Goal: Task Accomplishment & Management: Manage account settings

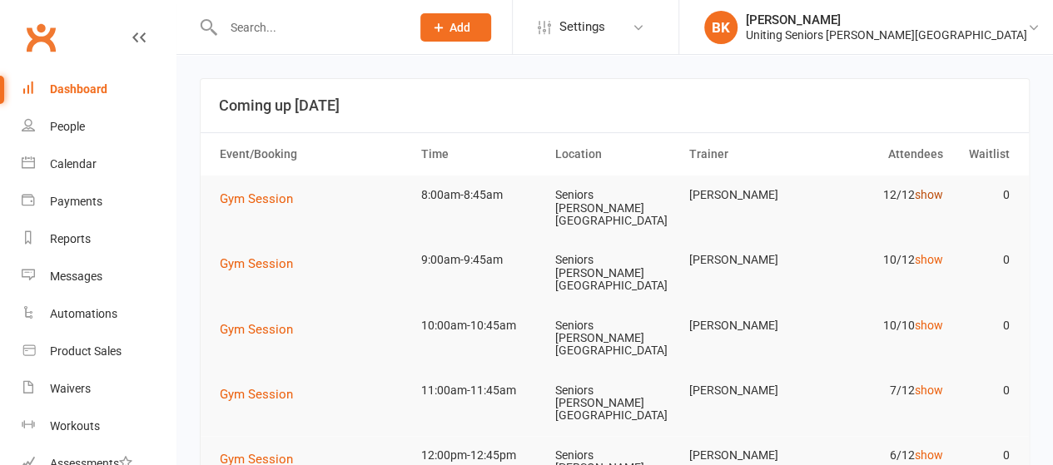
click at [938, 199] on link "show" at bounding box center [928, 194] width 28 height 13
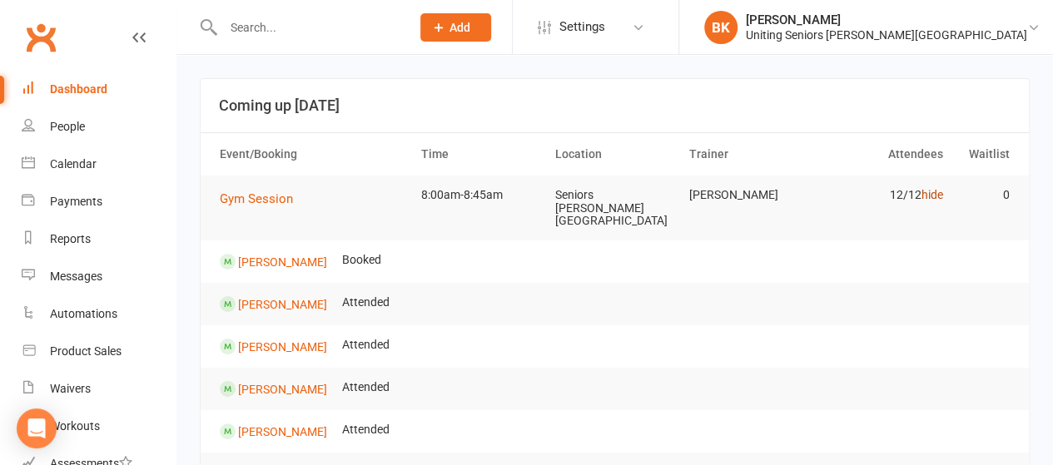
click at [934, 197] on link "hide" at bounding box center [931, 194] width 22 height 13
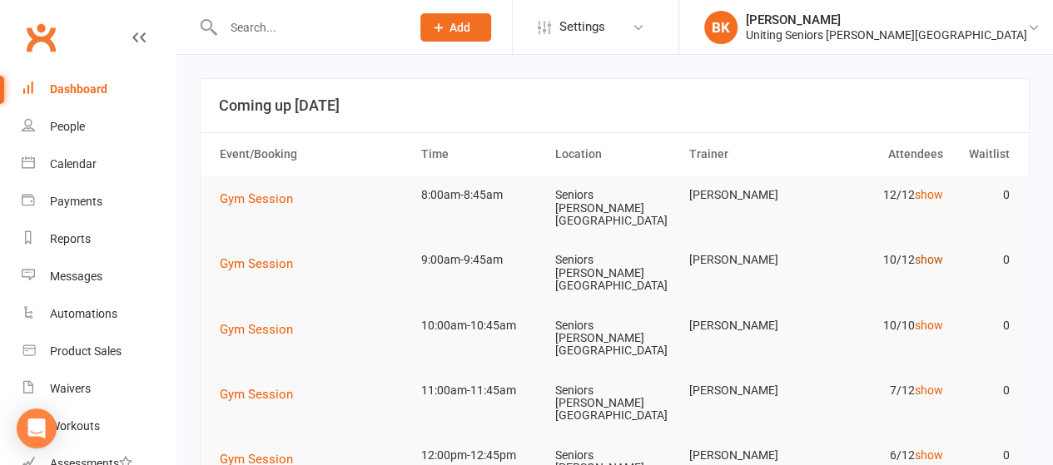
click at [930, 253] on link "show" at bounding box center [928, 259] width 28 height 13
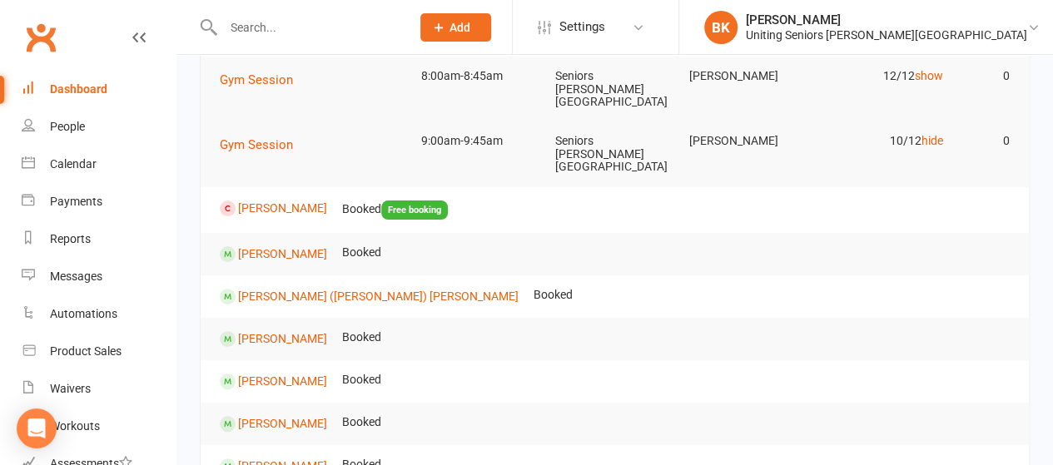
scroll to position [117, 0]
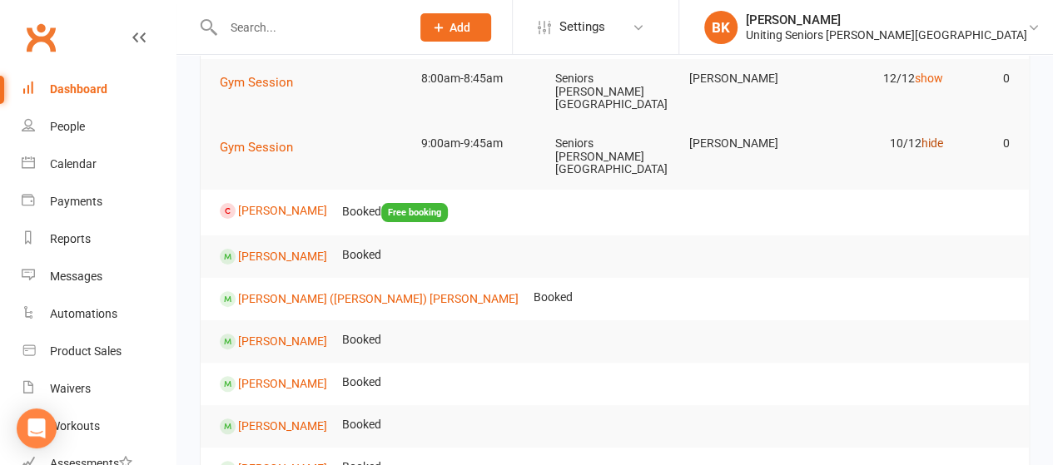
click at [935, 136] on link "hide" at bounding box center [931, 142] width 22 height 13
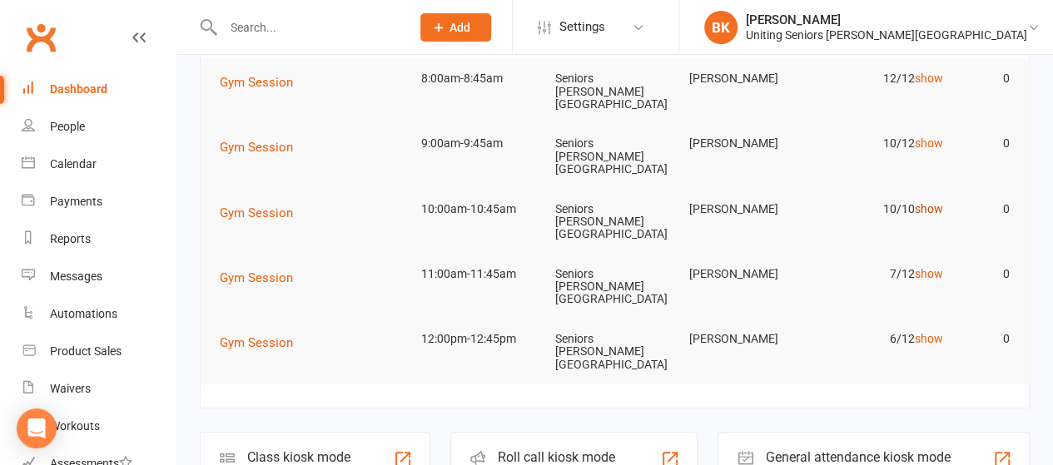
click at [934, 202] on link "show" at bounding box center [928, 208] width 28 height 13
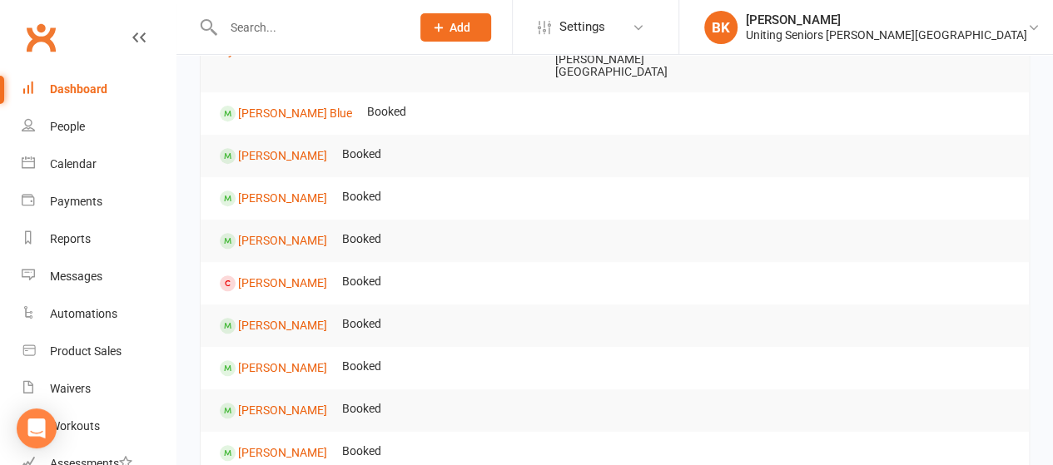
scroll to position [281, 0]
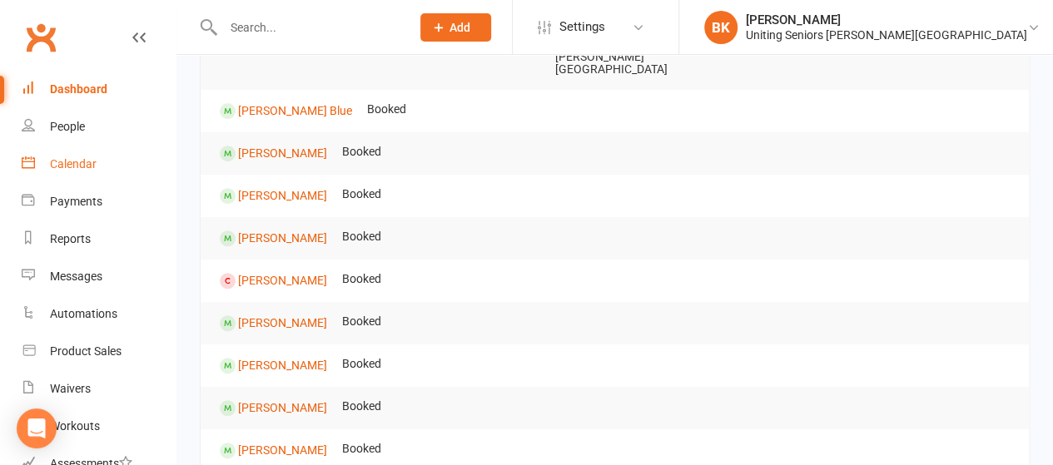
click at [48, 166] on link "Calendar" at bounding box center [99, 164] width 154 height 37
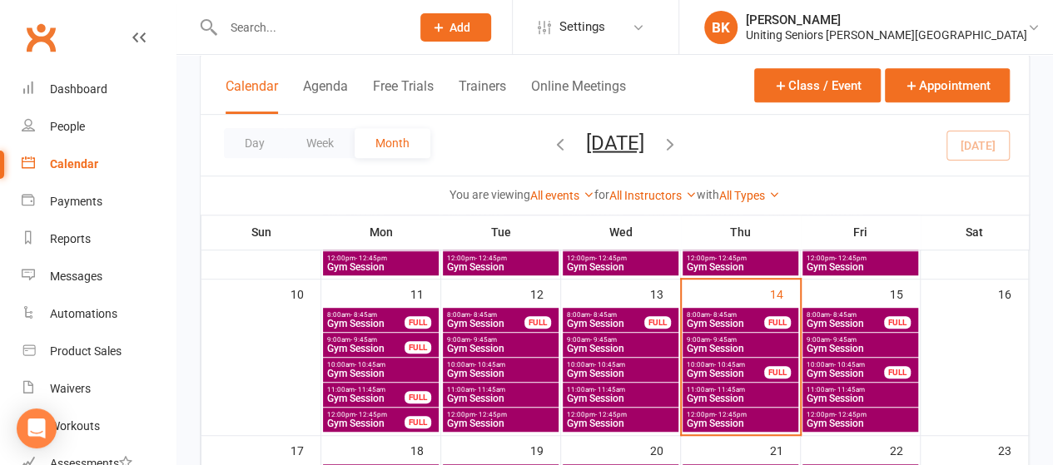
scroll to position [388, 0]
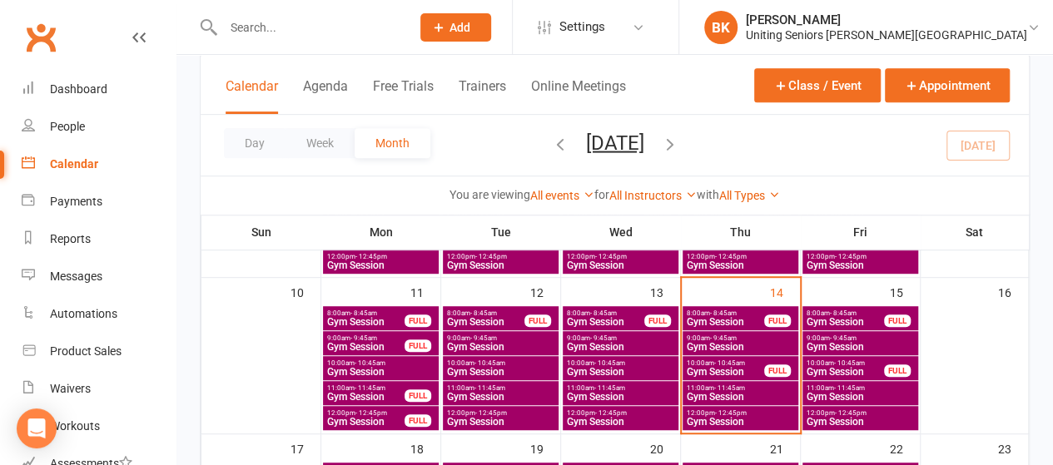
click at [777, 365] on div "FULL" at bounding box center [777, 371] width 27 height 12
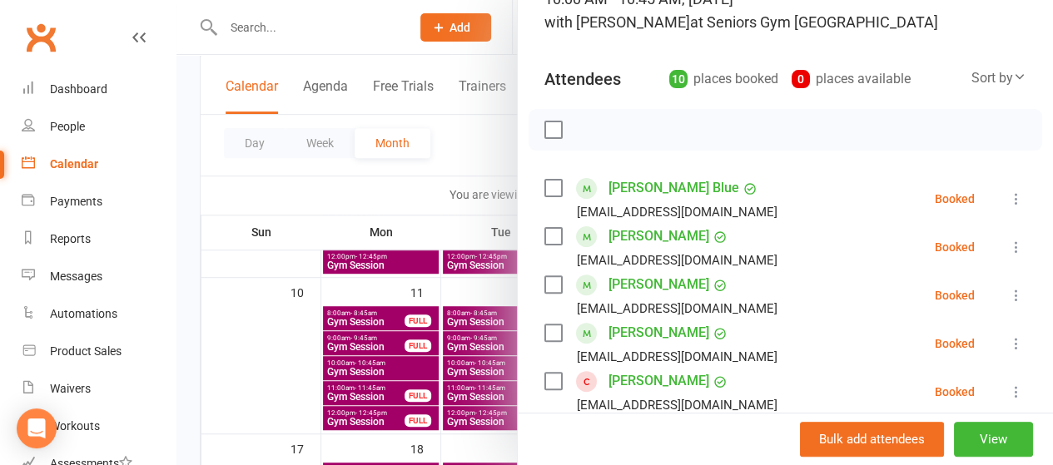
scroll to position [276, 0]
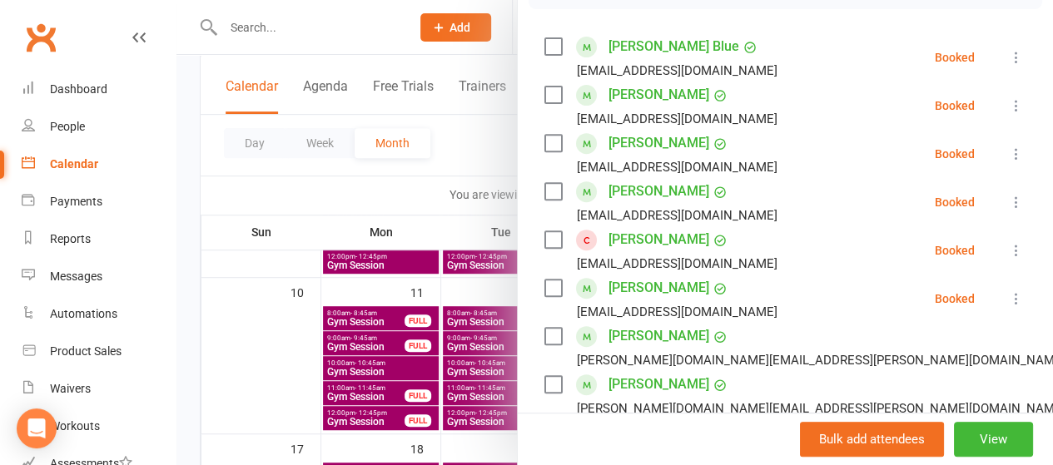
click at [1008, 256] on icon at bounding box center [1016, 250] width 17 height 17
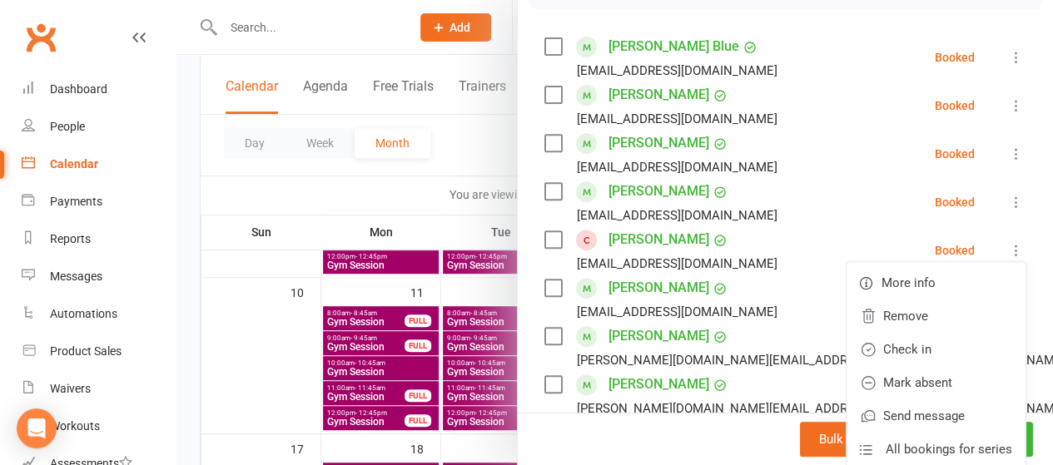
drag, startPoint x: 441, startPoint y: 173, endPoint x: 409, endPoint y: 176, distance: 31.7
click at [409, 176] on div at bounding box center [614, 232] width 876 height 465
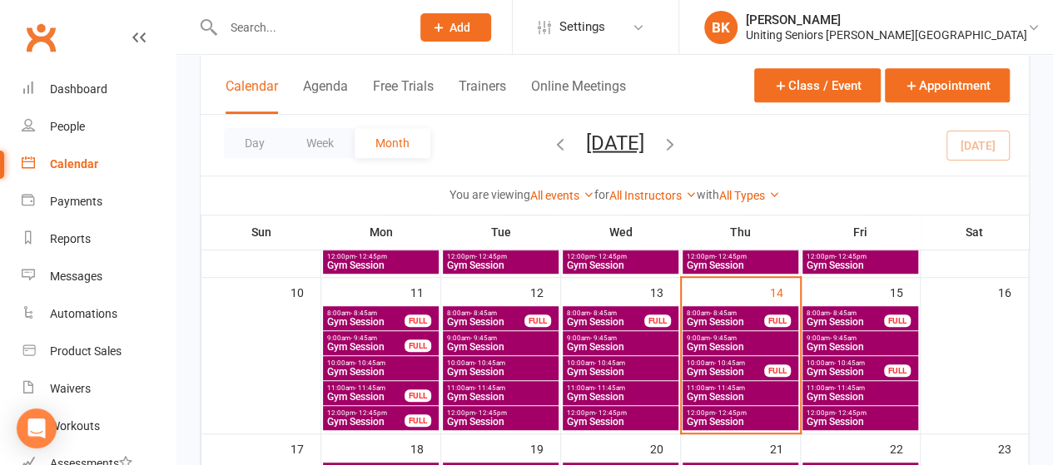
click at [730, 368] on span "Gym Session" at bounding box center [725, 372] width 79 height 10
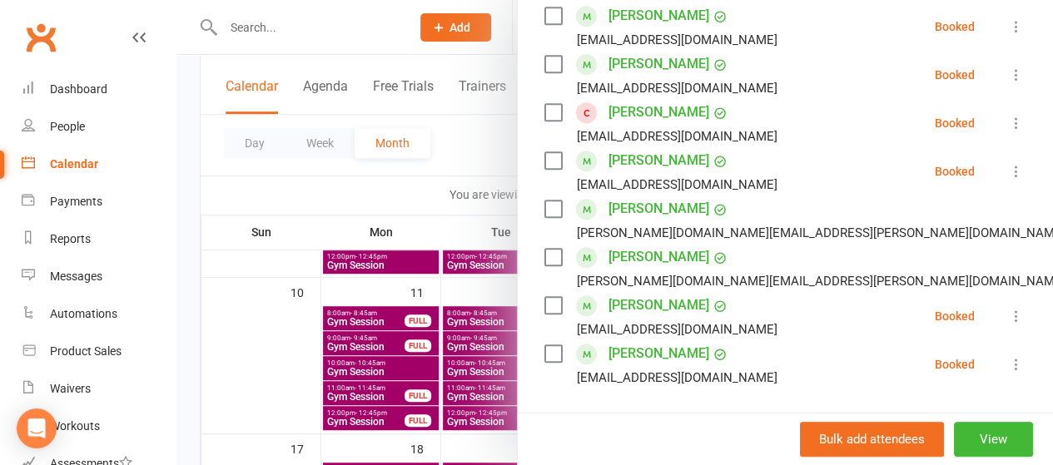
scroll to position [395, 0]
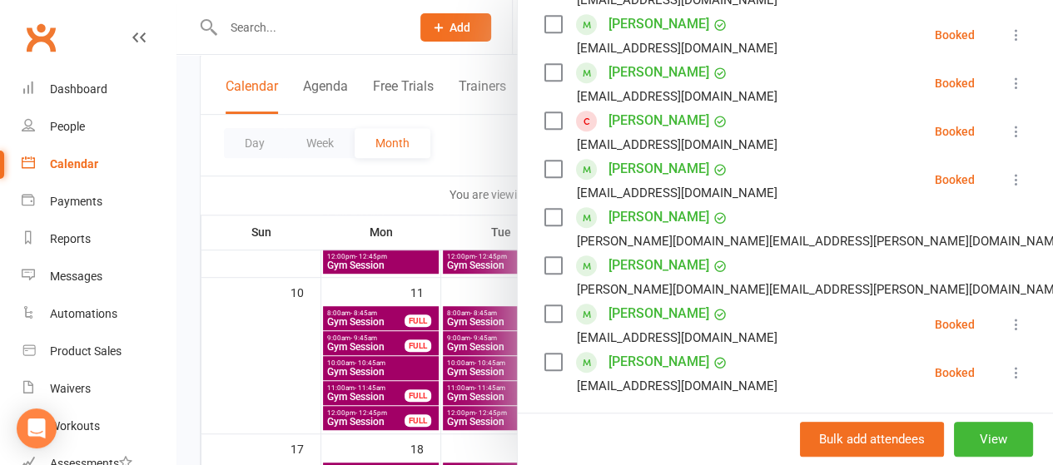
click at [479, 154] on div at bounding box center [614, 232] width 876 height 465
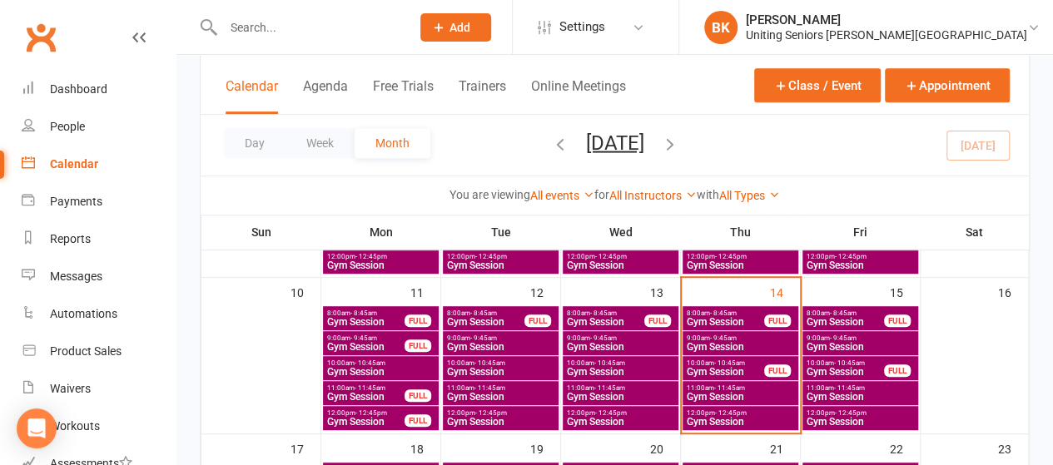
click at [715, 392] on span "Gym Session" at bounding box center [740, 397] width 109 height 10
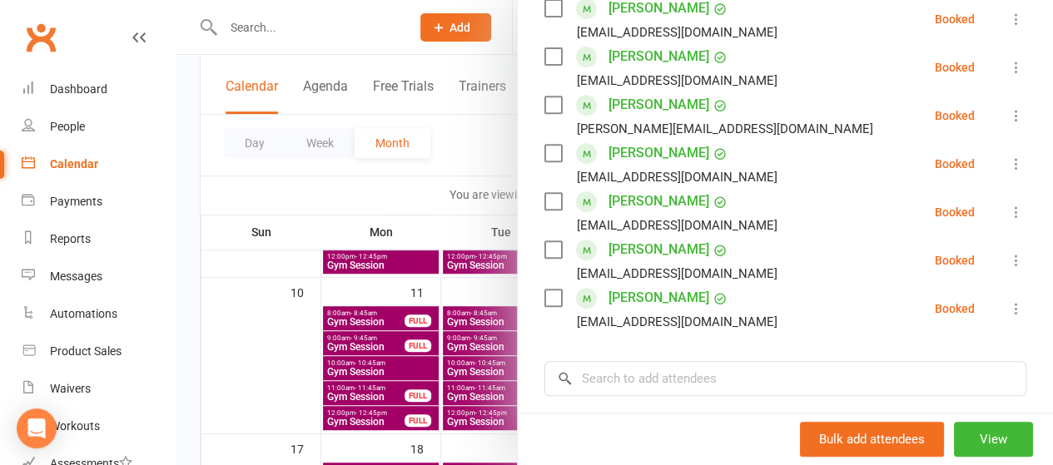
scroll to position [199, 0]
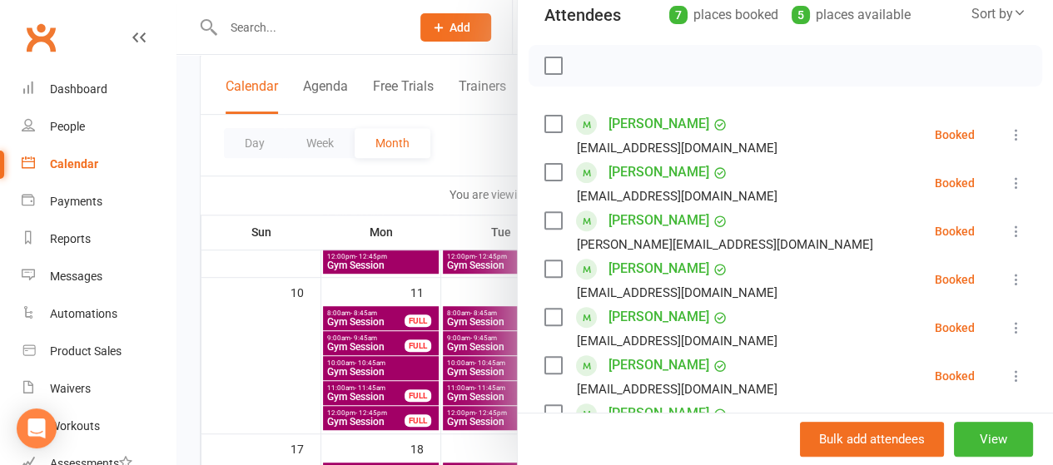
click at [476, 148] on div at bounding box center [614, 232] width 876 height 465
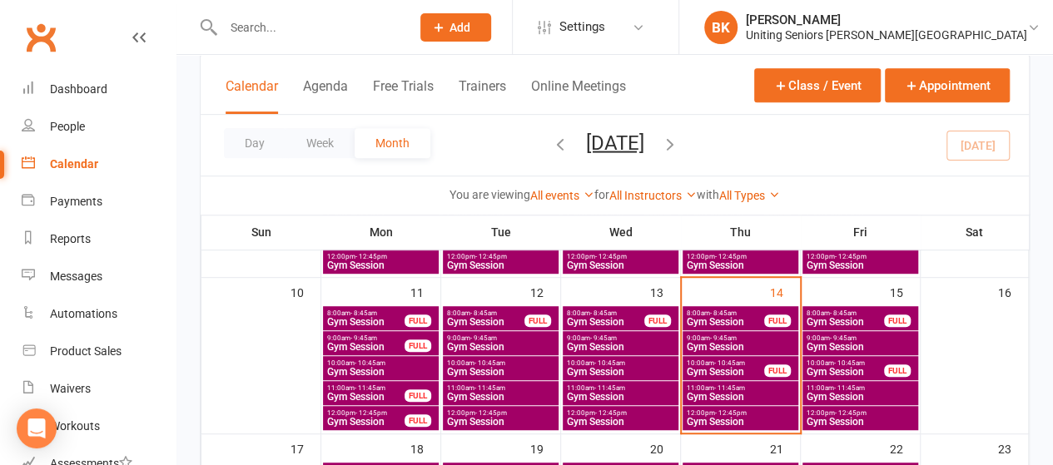
click at [752, 414] on span "12:00pm - 12:45pm" at bounding box center [740, 412] width 109 height 7
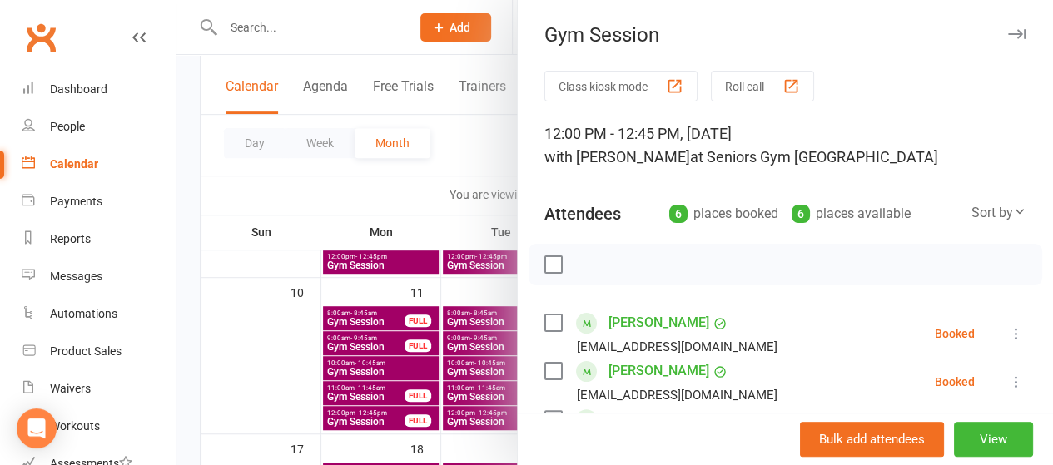
scroll to position [245, 0]
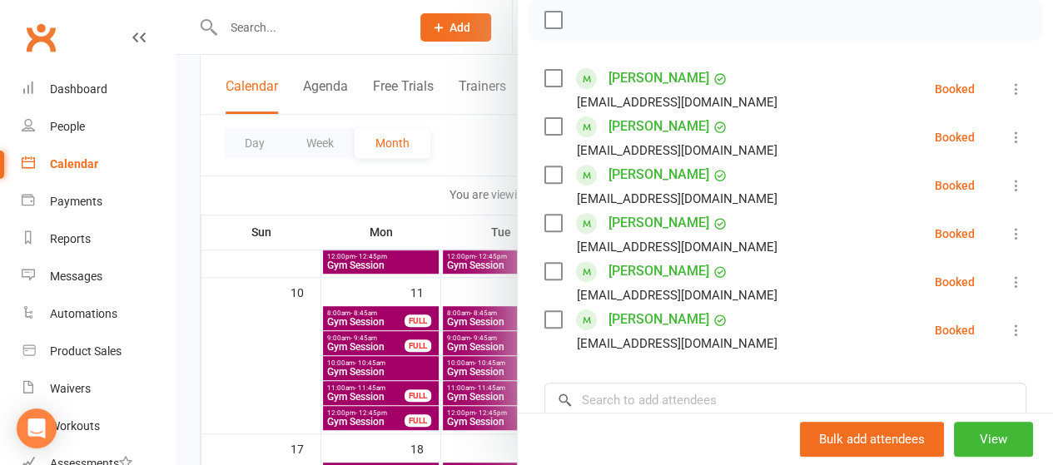
click at [478, 131] on div at bounding box center [614, 232] width 876 height 465
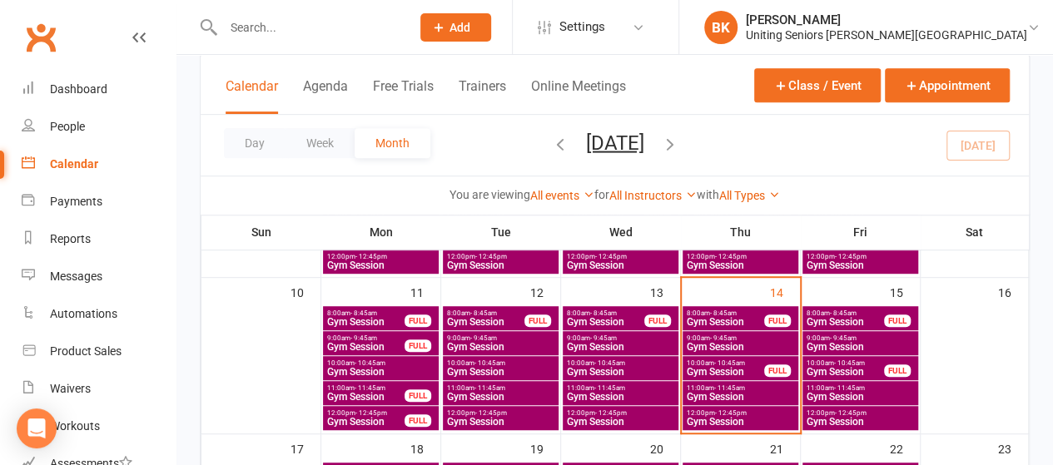
click at [877, 317] on span "Gym Session" at bounding box center [845, 322] width 79 height 10
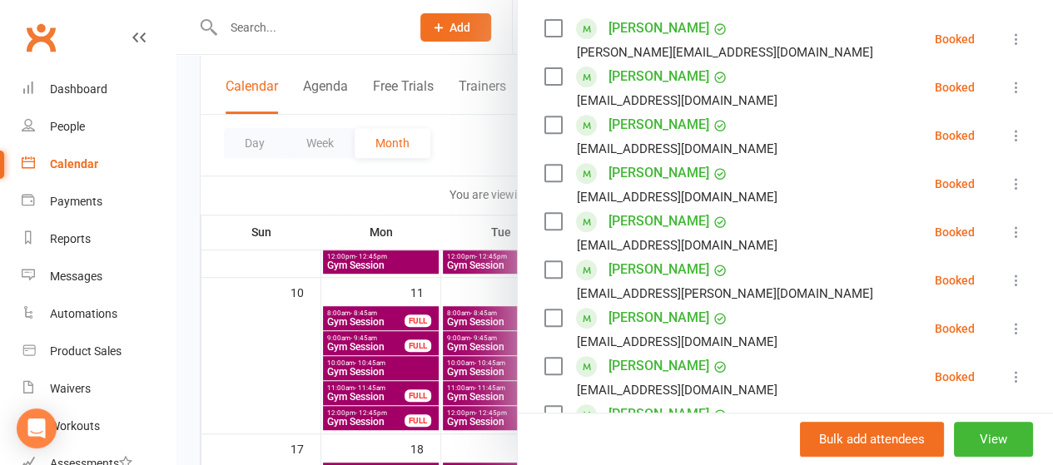
scroll to position [0, 0]
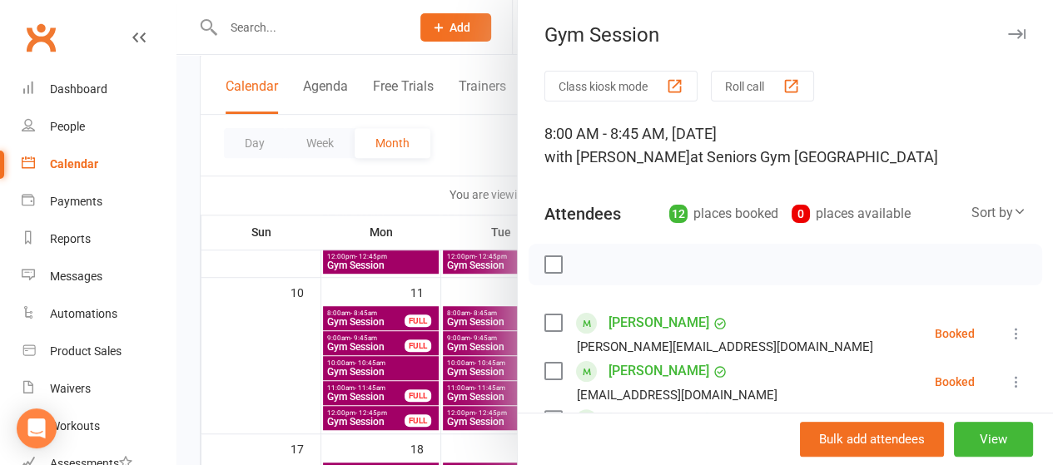
click at [459, 167] on div at bounding box center [614, 232] width 876 height 465
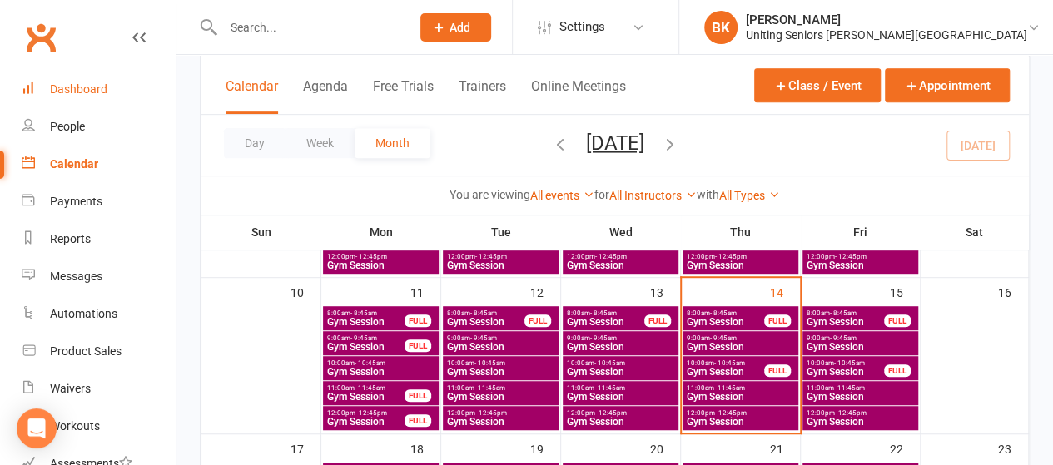
click at [113, 91] on link "Dashboard" at bounding box center [99, 89] width 154 height 37
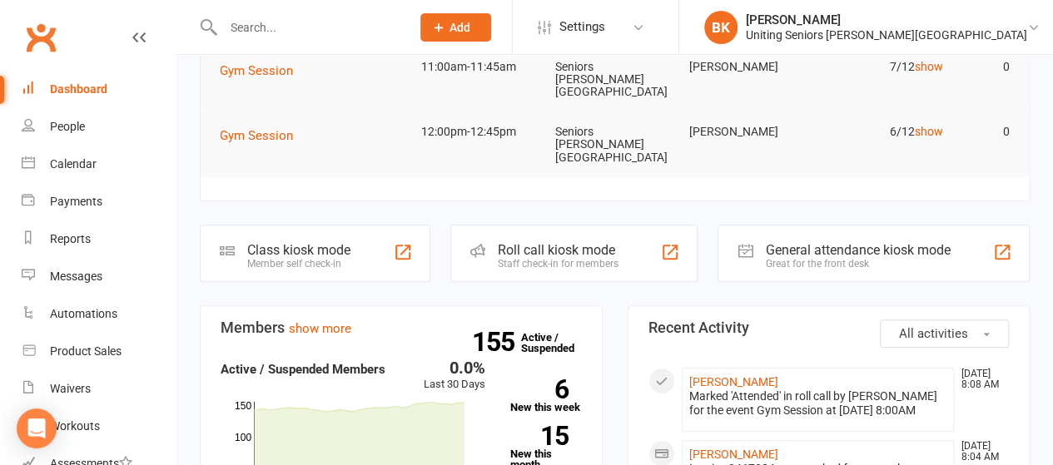
scroll to position [230, 0]
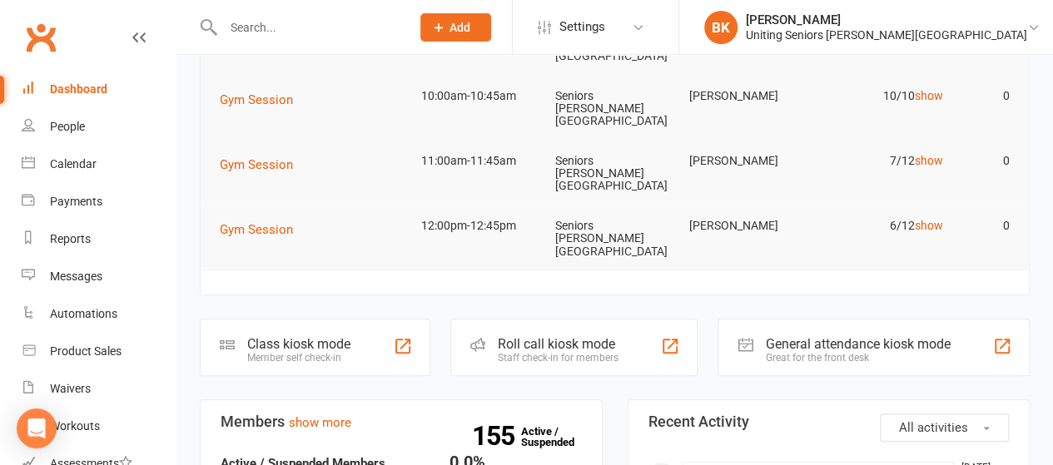
click at [329, 37] on input "text" at bounding box center [308, 27] width 181 height 23
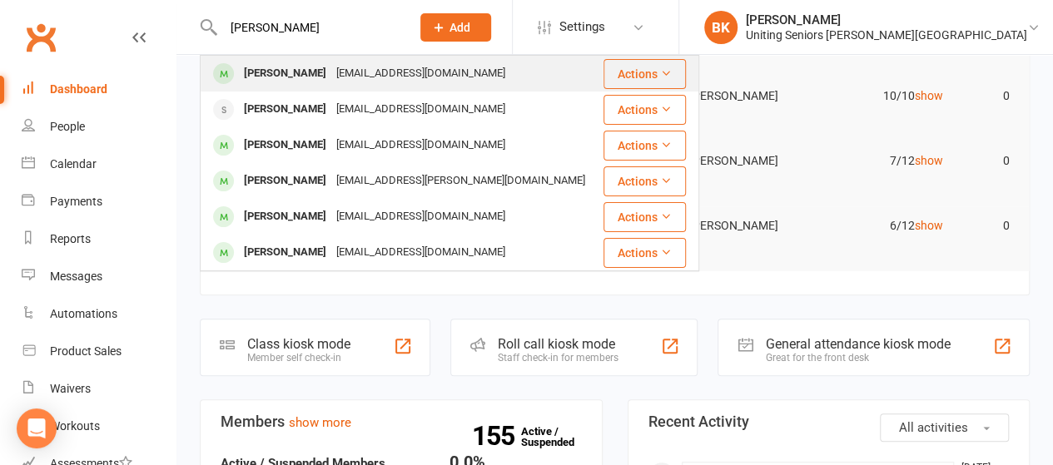
type input "margaret kowpak"
click at [316, 67] on div "Margaret Kowpak" at bounding box center [285, 74] width 92 height 24
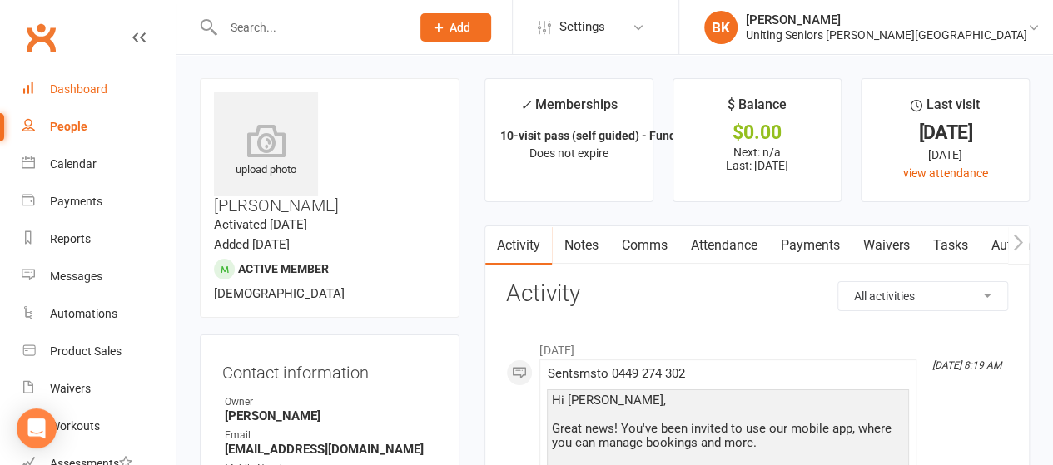
click at [125, 91] on link "Dashboard" at bounding box center [99, 89] width 154 height 37
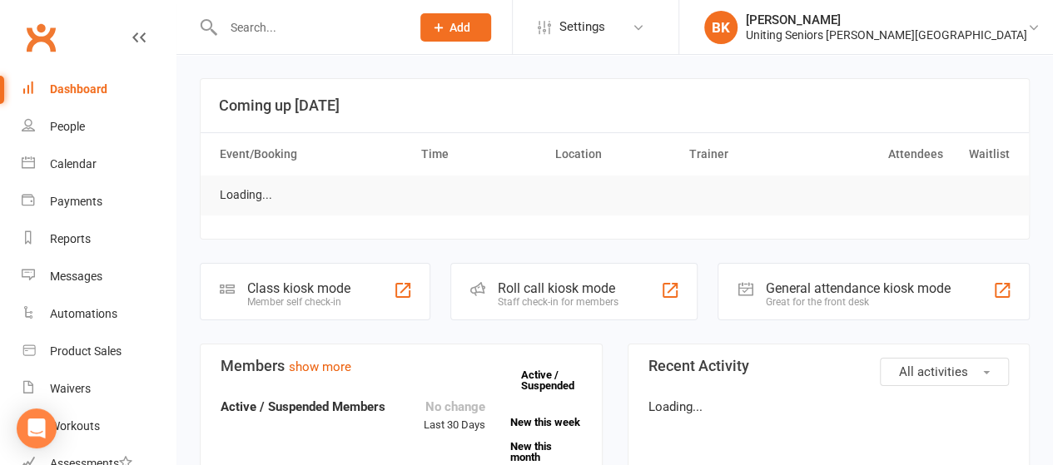
click at [283, 36] on input "text" at bounding box center [308, 27] width 181 height 23
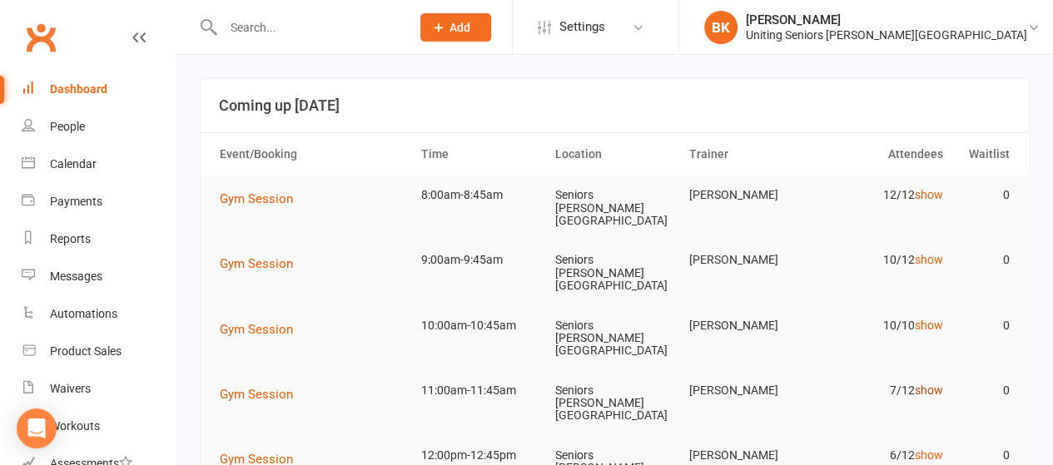
click at [931, 384] on link "show" at bounding box center [928, 390] width 28 height 13
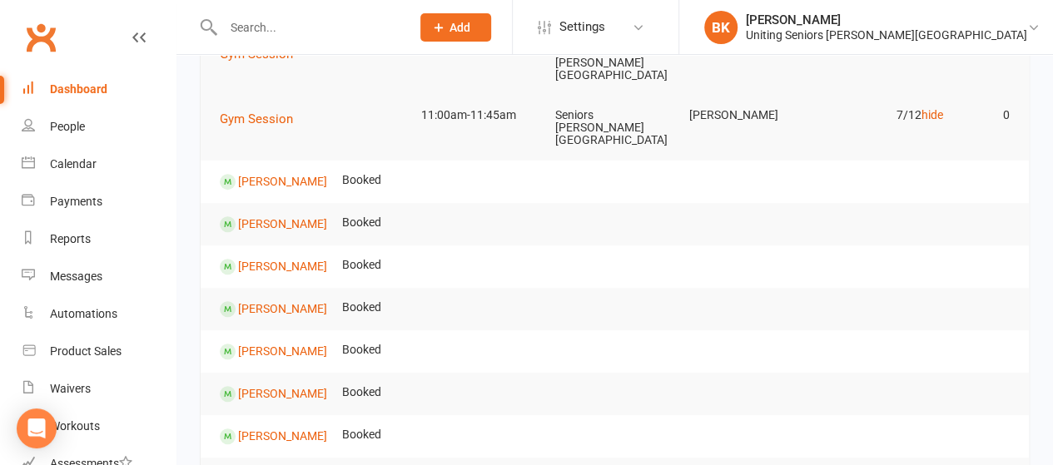
scroll to position [272, 0]
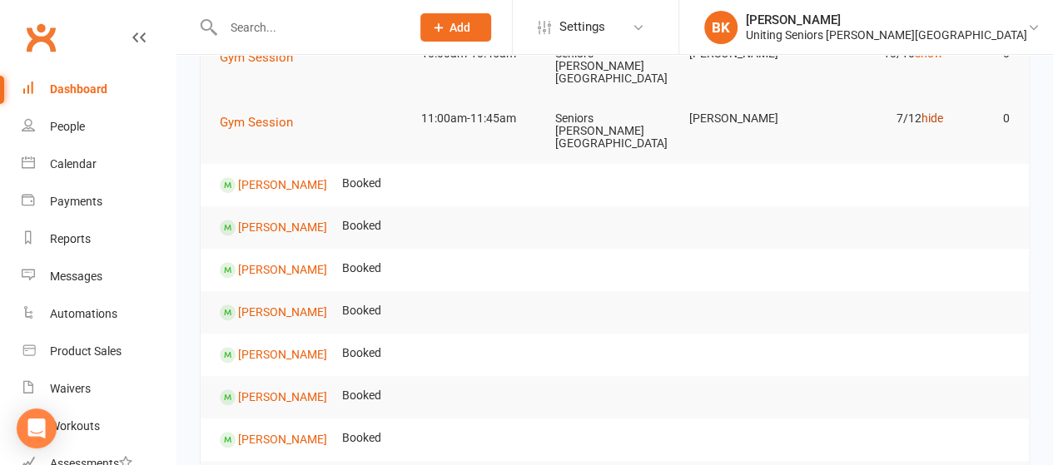
click at [928, 112] on link "hide" at bounding box center [931, 118] width 22 height 13
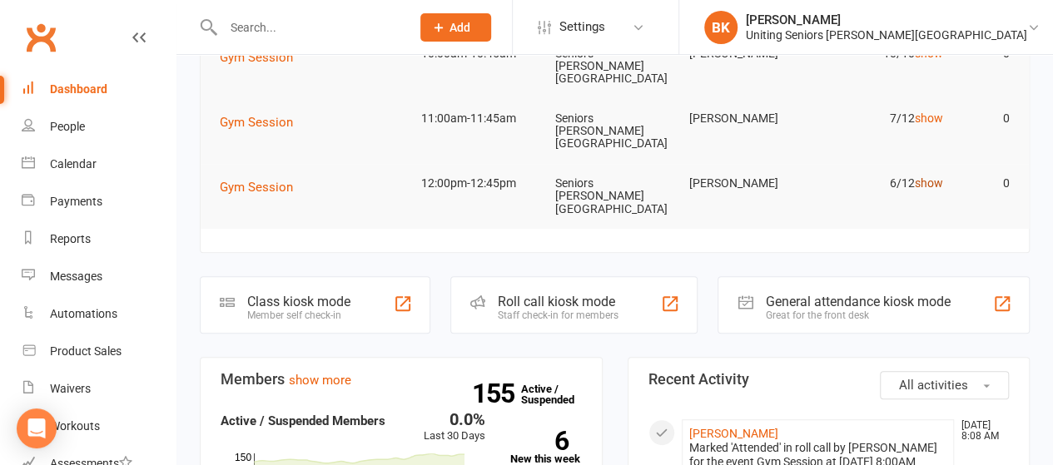
click at [930, 176] on link "show" at bounding box center [928, 182] width 28 height 13
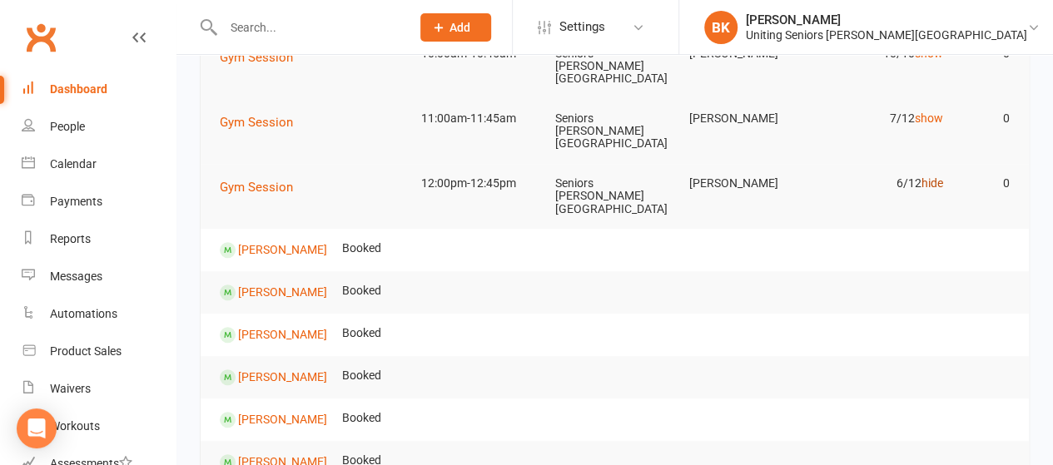
click at [924, 176] on link "hide" at bounding box center [931, 182] width 22 height 13
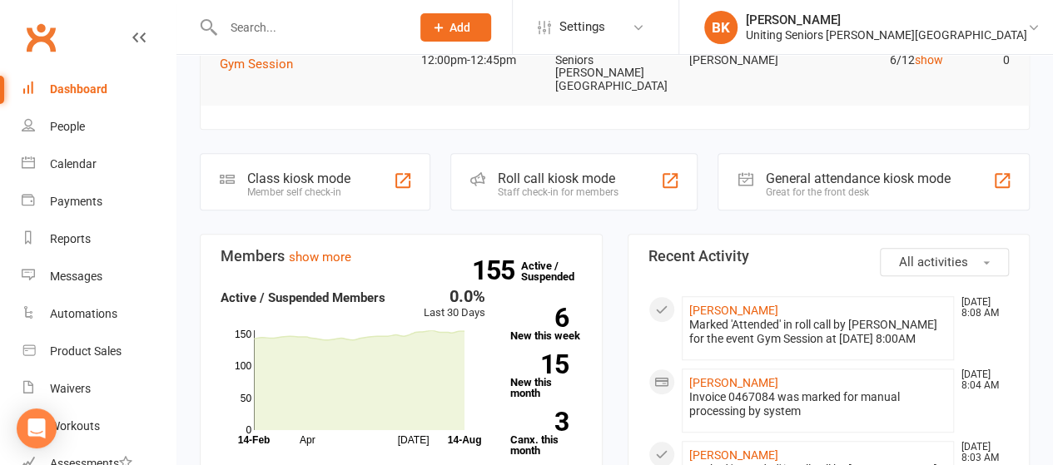
scroll to position [396, 0]
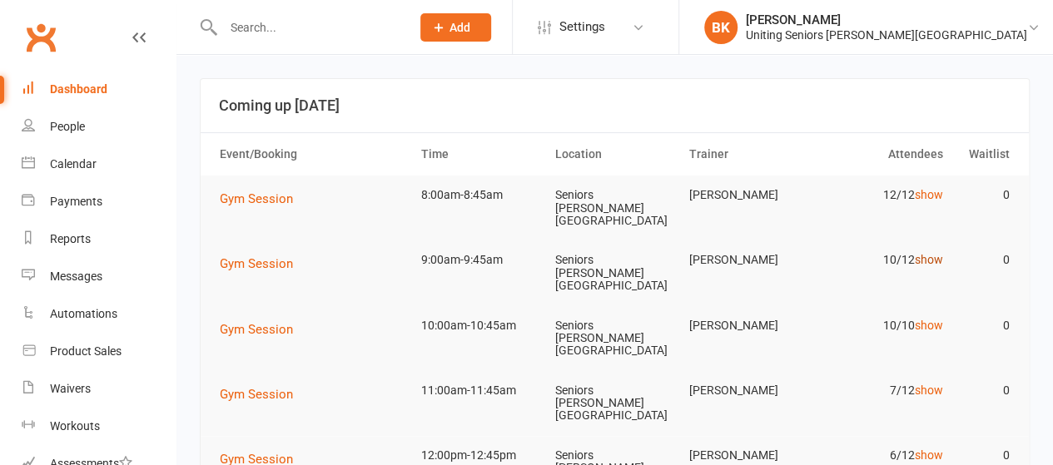
click at [920, 253] on link "show" at bounding box center [928, 259] width 28 height 13
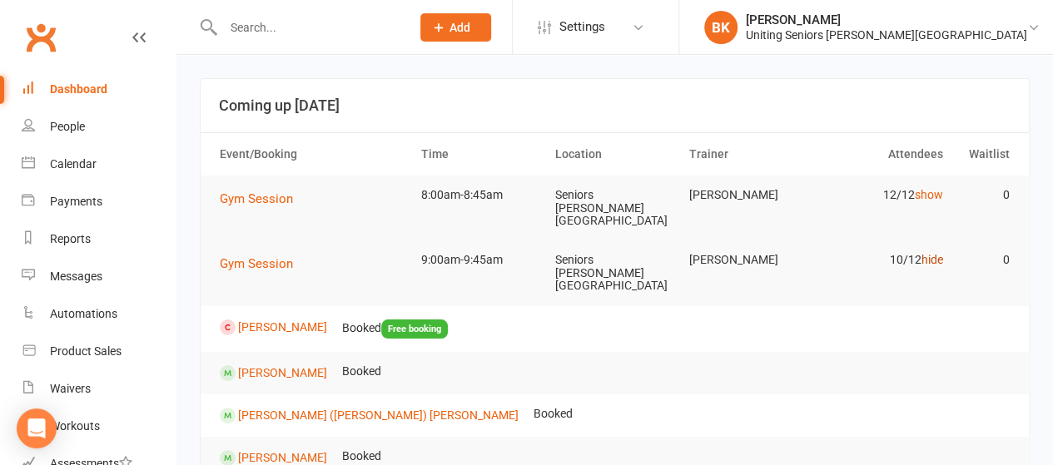
click at [930, 253] on link "hide" at bounding box center [931, 259] width 22 height 13
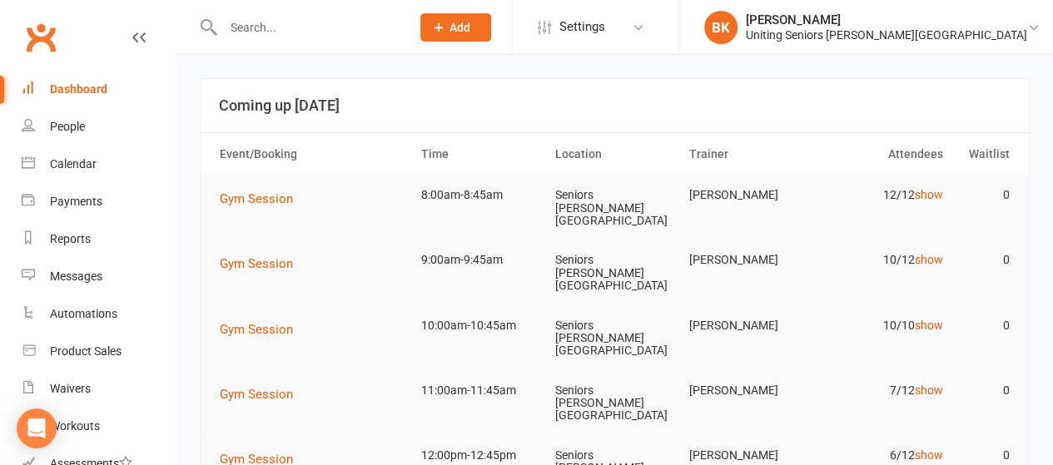
click at [717, 121] on header "Coming up [DATE]" at bounding box center [615, 105] width 828 height 53
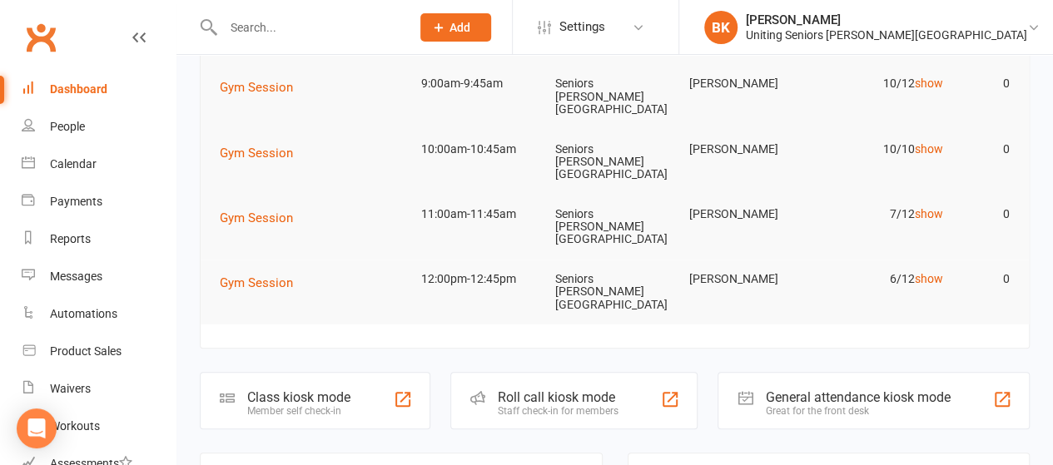
scroll to position [176, 0]
click at [932, 273] on link "show" at bounding box center [928, 279] width 28 height 13
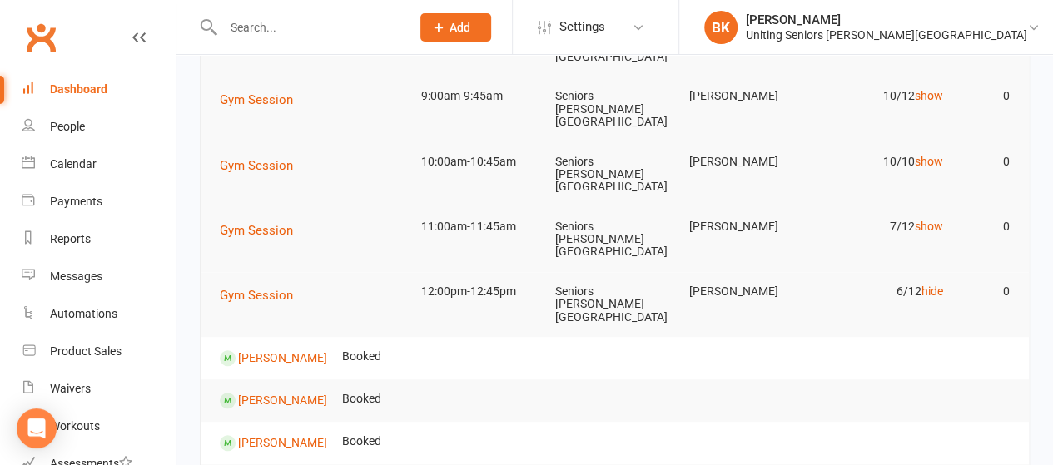
scroll to position [147, 0]
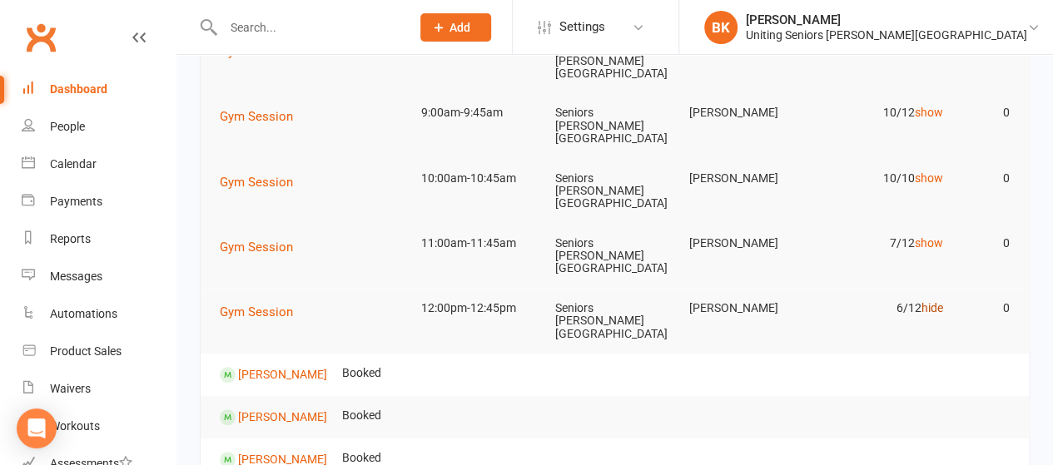
click at [935, 301] on link "hide" at bounding box center [931, 307] width 22 height 13
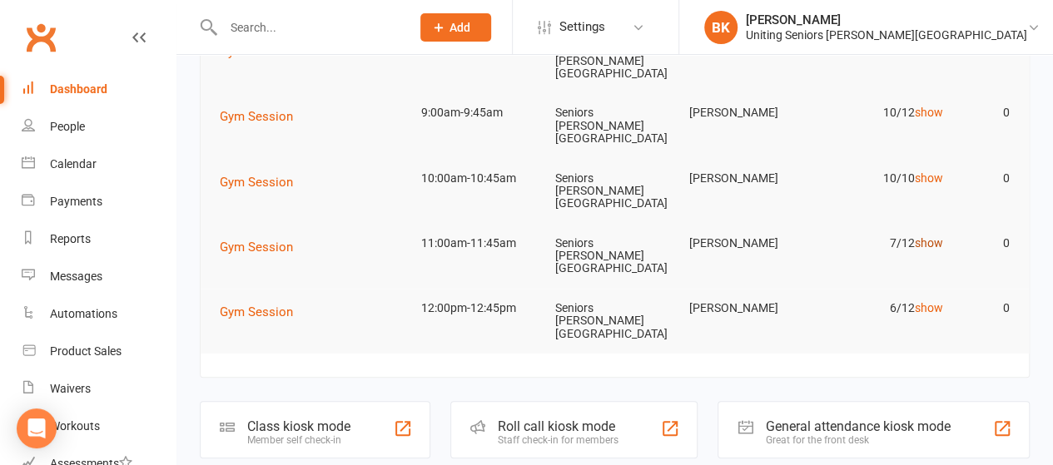
click at [930, 236] on link "show" at bounding box center [928, 242] width 28 height 13
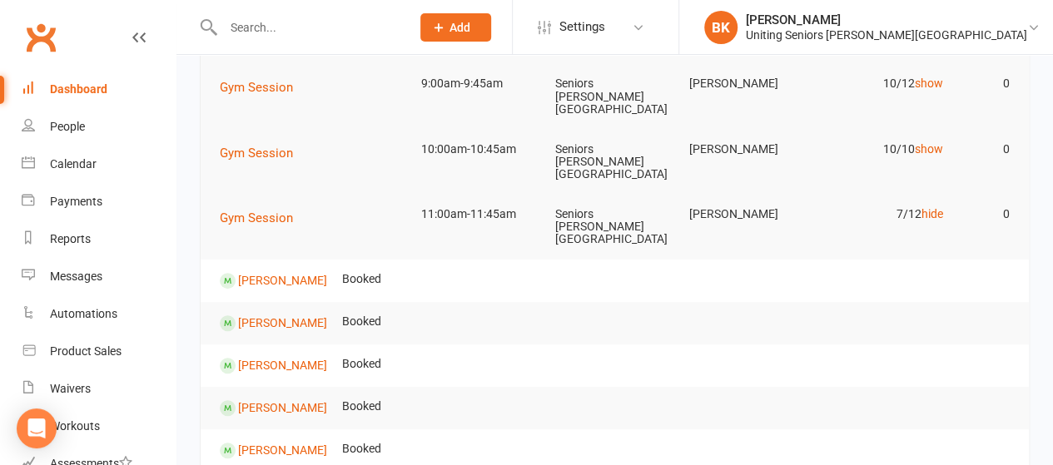
scroll to position [173, 0]
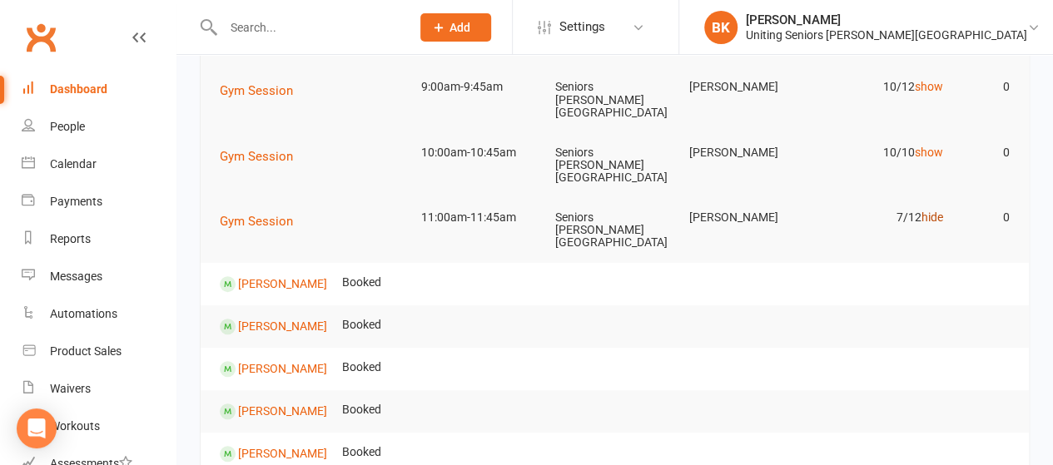
click at [935, 211] on link "hide" at bounding box center [931, 217] width 22 height 13
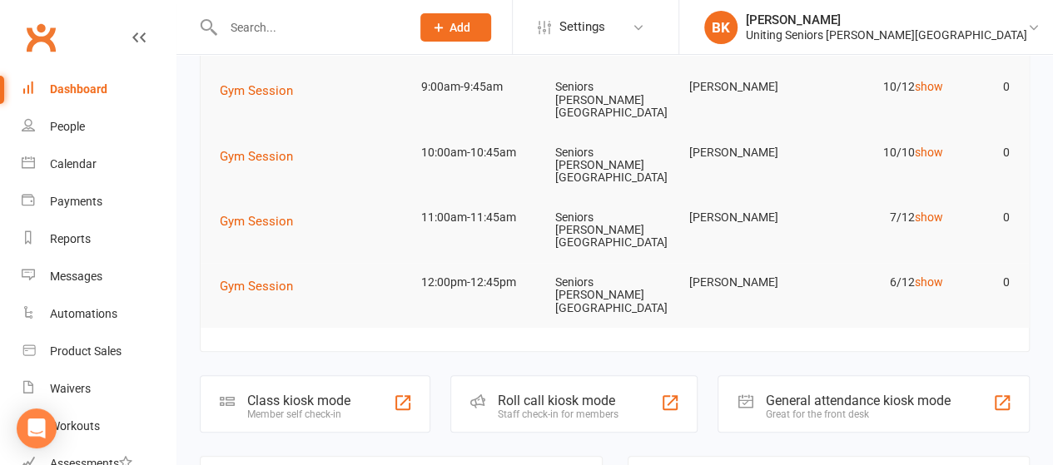
click at [399, 18] on input "text" at bounding box center [308, 27] width 181 height 23
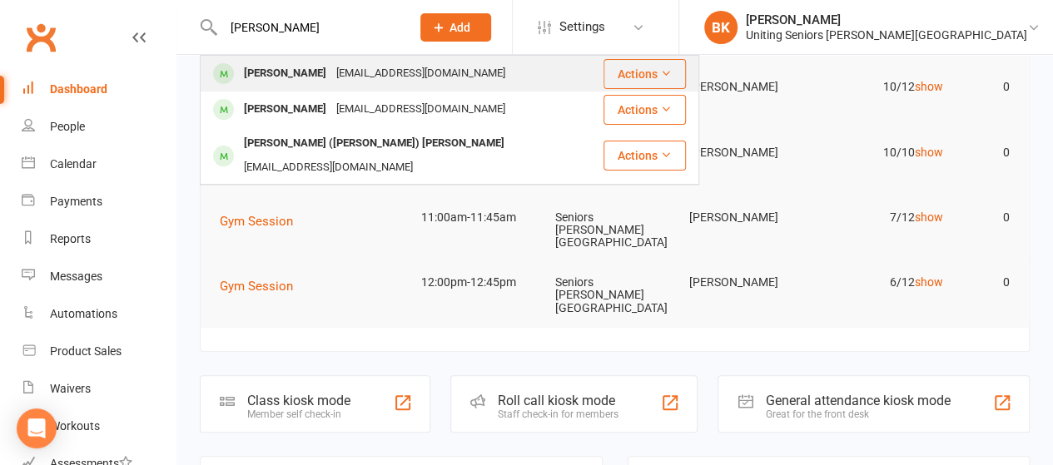
type input "[PERSON_NAME]"
click at [296, 77] on div "[PERSON_NAME]" at bounding box center [285, 74] width 92 height 24
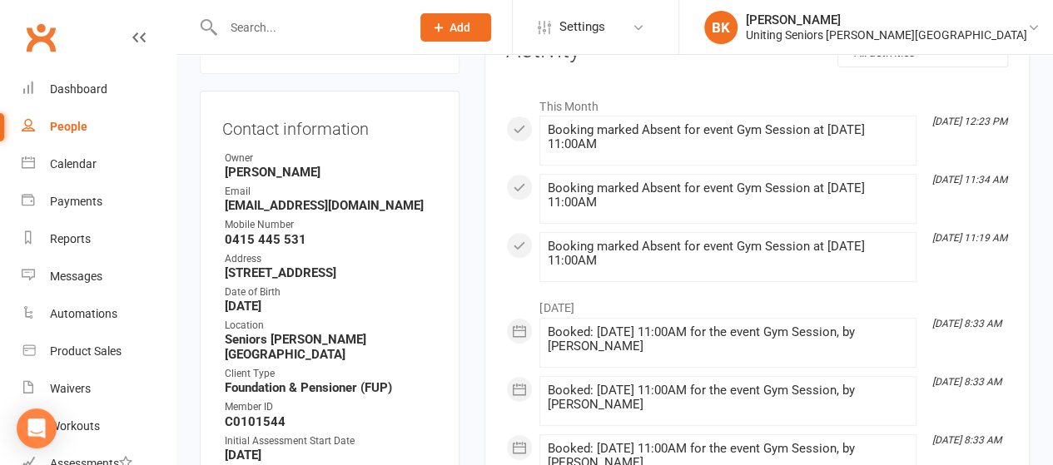
scroll to position [245, 0]
click at [273, 32] on input "text" at bounding box center [308, 27] width 181 height 23
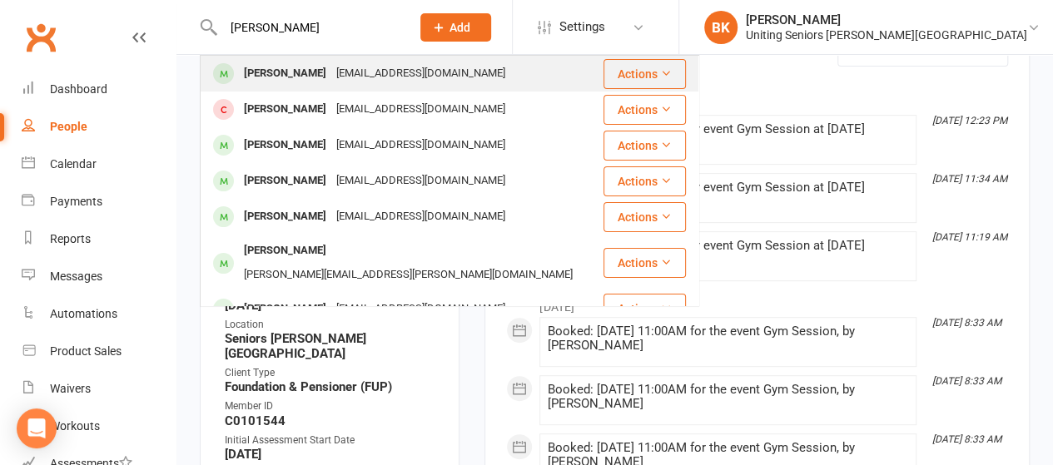
type input "[PERSON_NAME]"
click at [272, 64] on div "[PERSON_NAME]" at bounding box center [285, 74] width 92 height 24
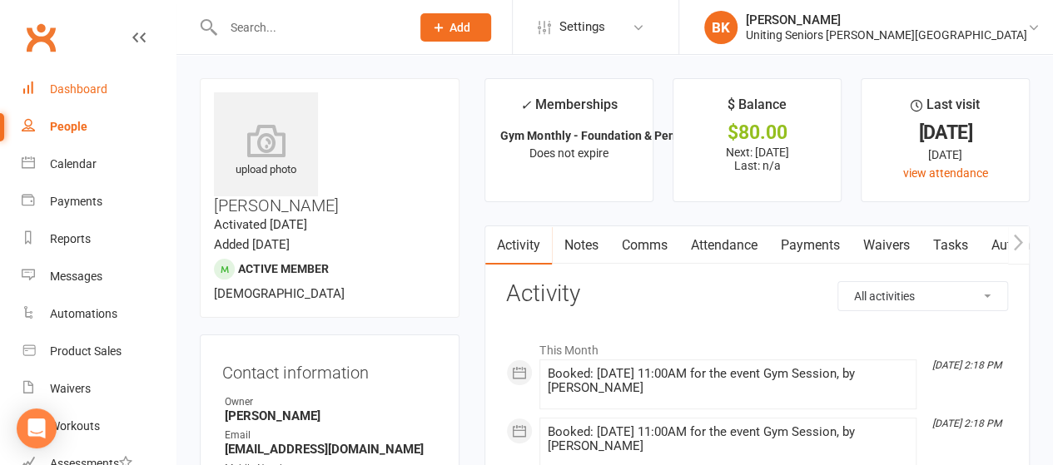
click at [75, 85] on div "Dashboard" at bounding box center [78, 88] width 57 height 13
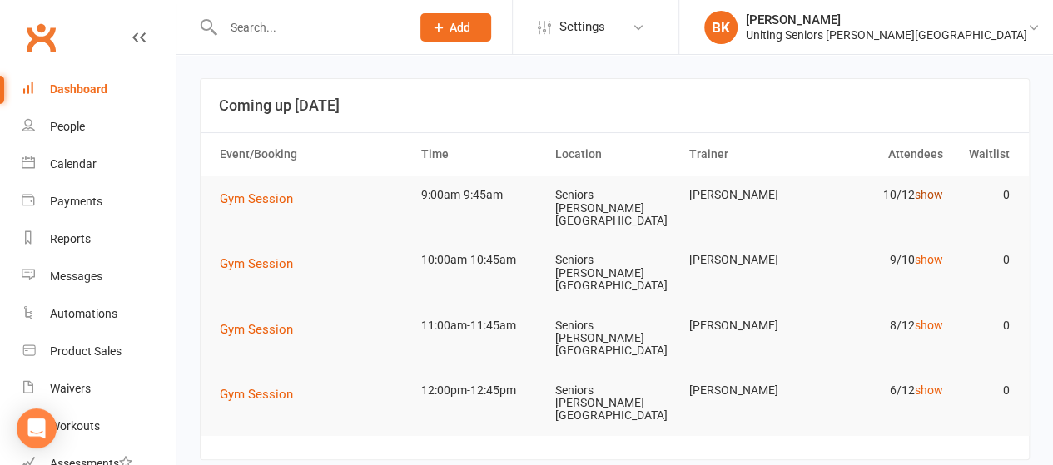
click at [940, 198] on link "show" at bounding box center [928, 194] width 28 height 13
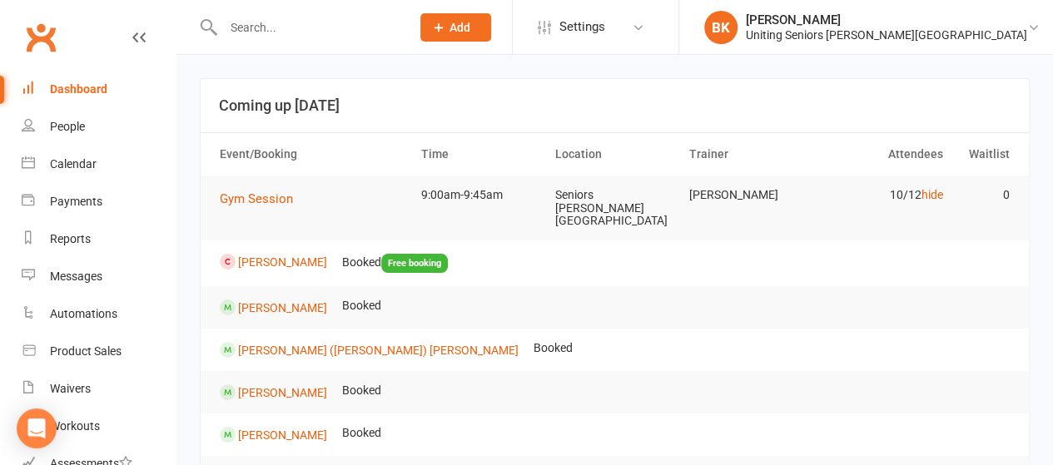
click at [151, 87] on link "Dashboard" at bounding box center [99, 89] width 154 height 37
click at [939, 197] on link "hide" at bounding box center [931, 194] width 22 height 13
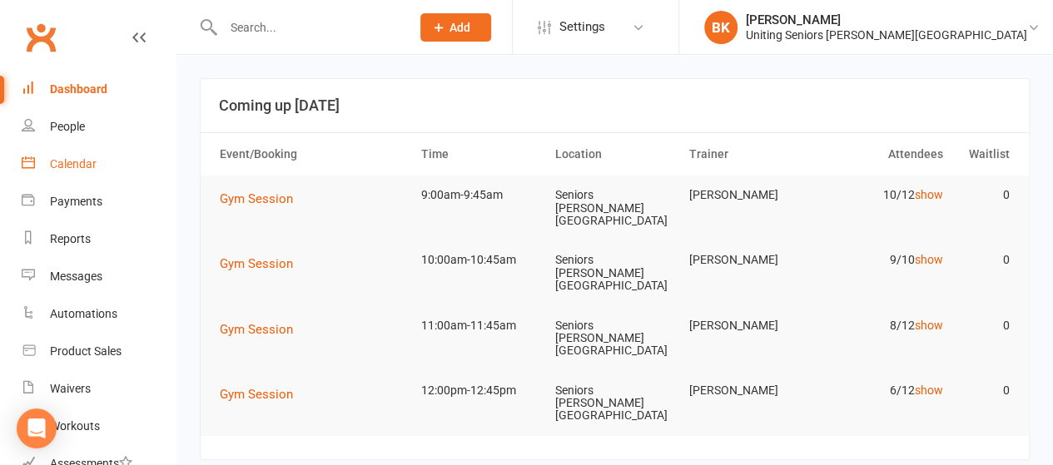
click at [111, 151] on link "Calendar" at bounding box center [99, 164] width 154 height 37
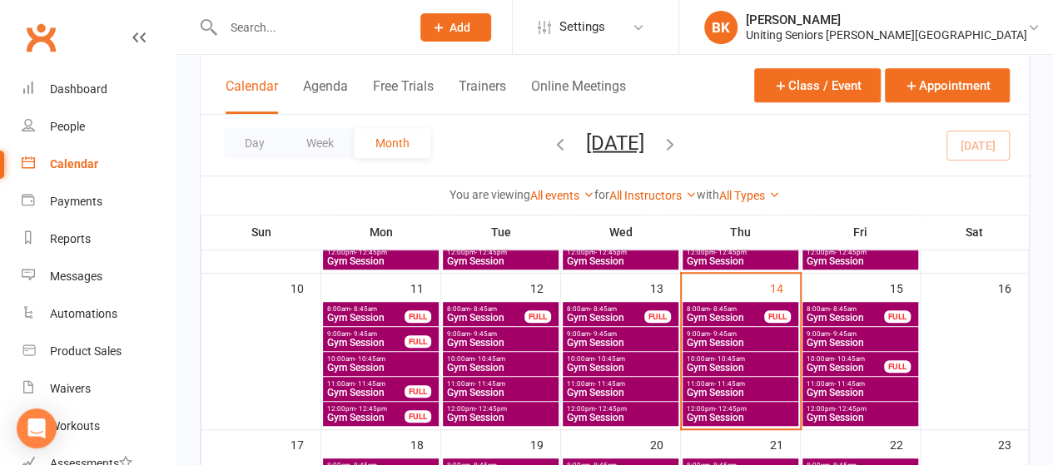
scroll to position [393, 0]
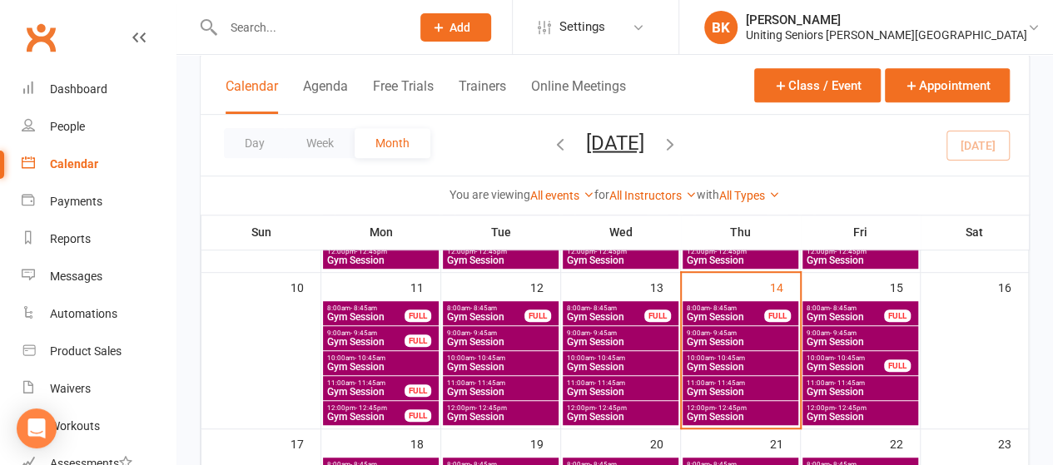
click at [846, 315] on span "Gym Session" at bounding box center [845, 317] width 79 height 10
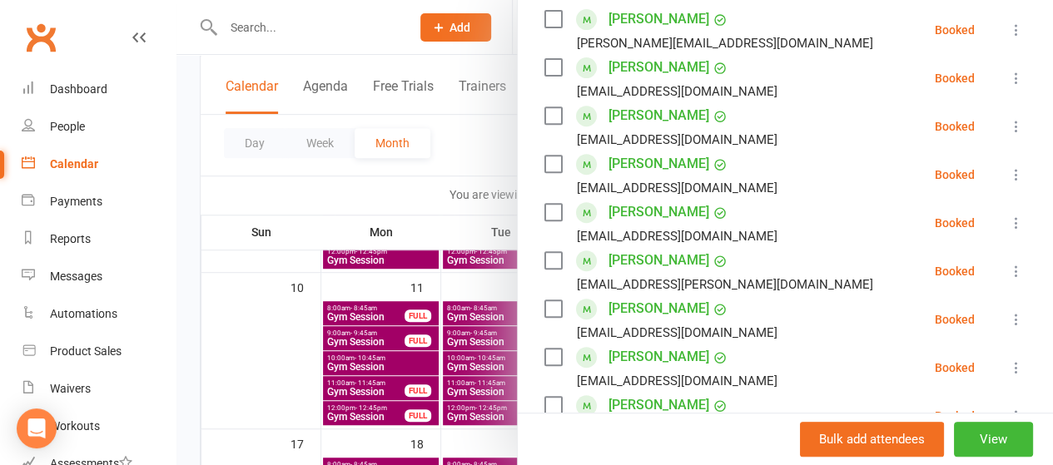
scroll to position [338, 0]
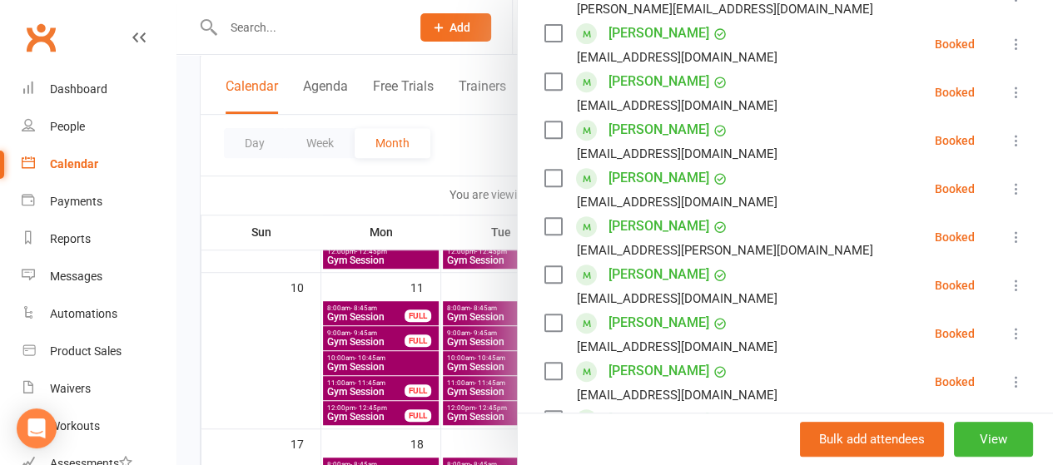
click at [484, 152] on div at bounding box center [614, 232] width 876 height 465
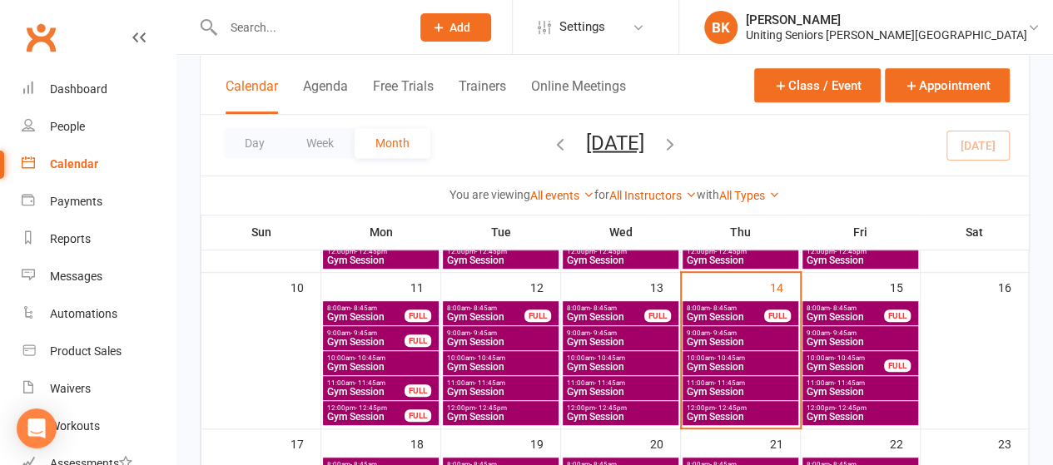
click at [838, 337] on span "Gym Session" at bounding box center [860, 342] width 109 height 10
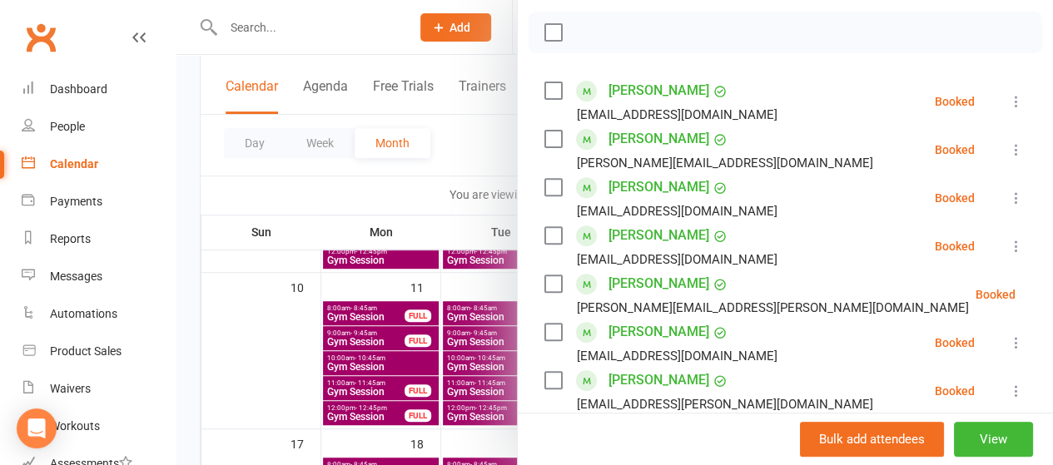
scroll to position [231, 0]
click at [482, 132] on div at bounding box center [614, 232] width 876 height 465
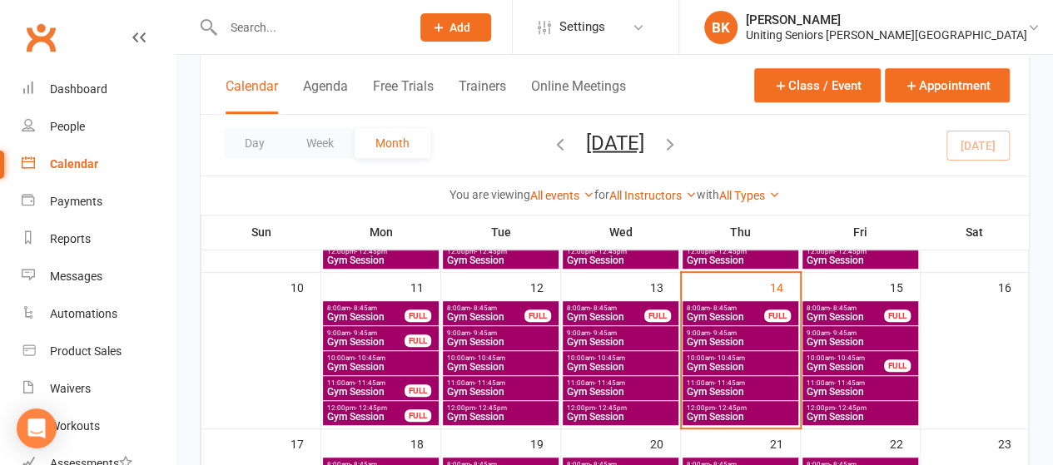
click at [884, 358] on span "10:00am - 10:45am" at bounding box center [845, 358] width 79 height 7
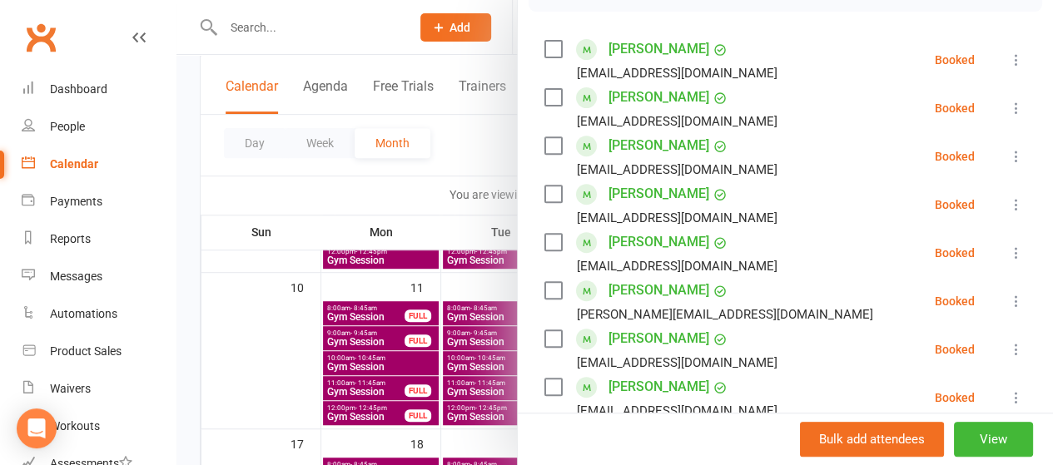
scroll to position [275, 0]
click at [486, 156] on div at bounding box center [614, 232] width 876 height 465
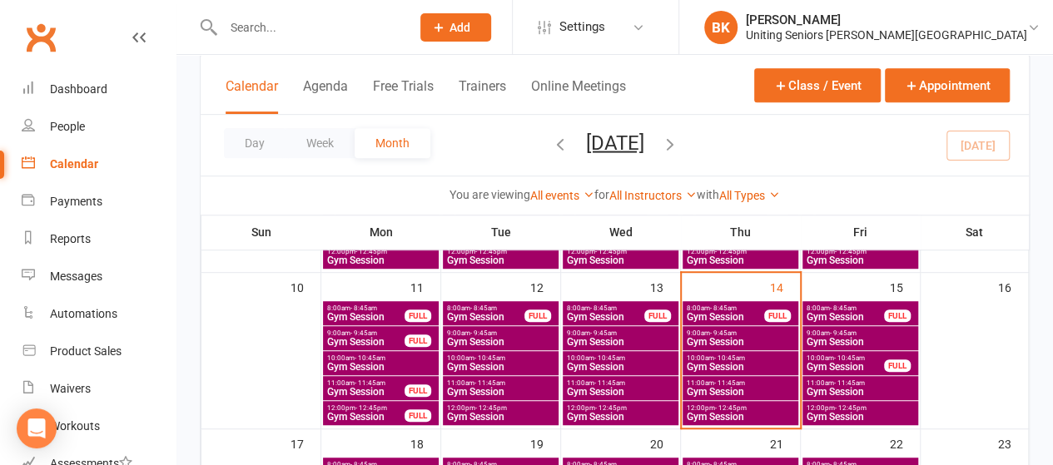
click at [876, 380] on span "11:00am - 11:45am" at bounding box center [860, 383] width 109 height 7
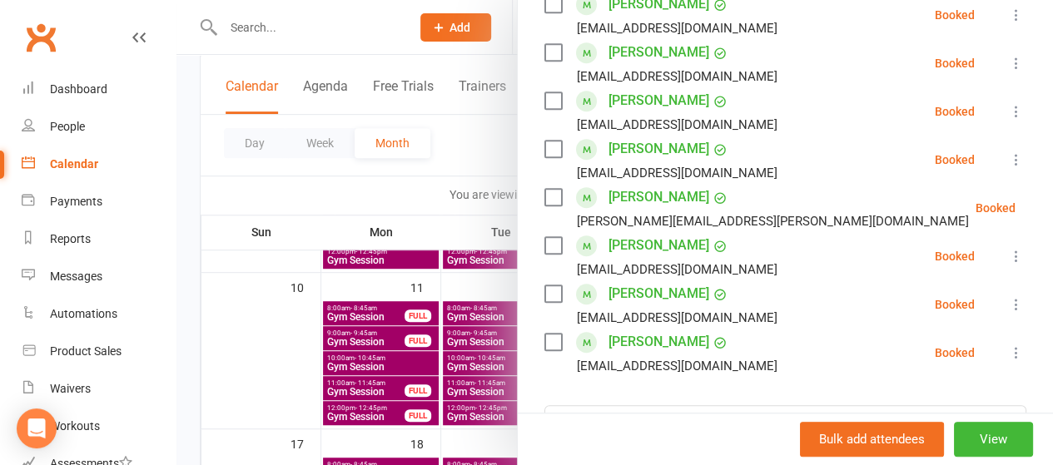
scroll to position [0, 0]
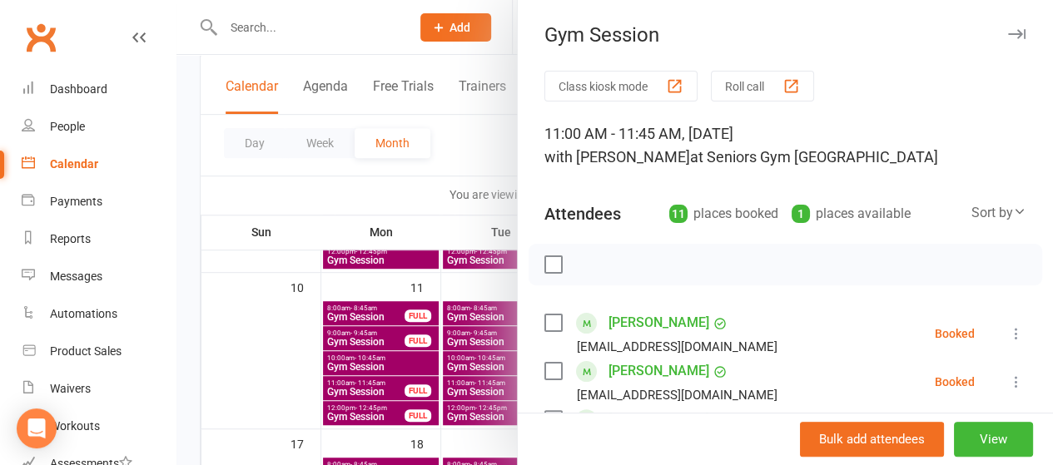
click at [461, 166] on div at bounding box center [614, 232] width 876 height 465
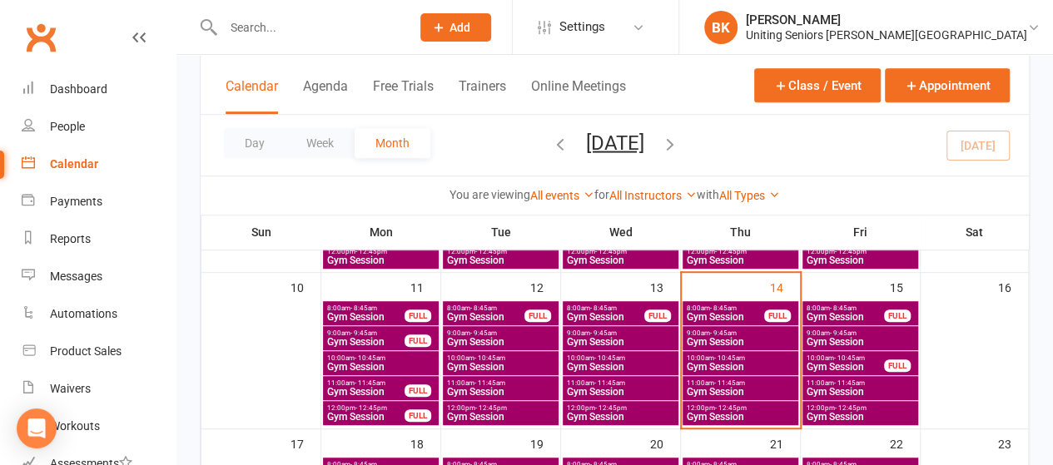
click at [892, 402] on div "12:00pm - 12:45pm Gym Session" at bounding box center [860, 413] width 116 height 24
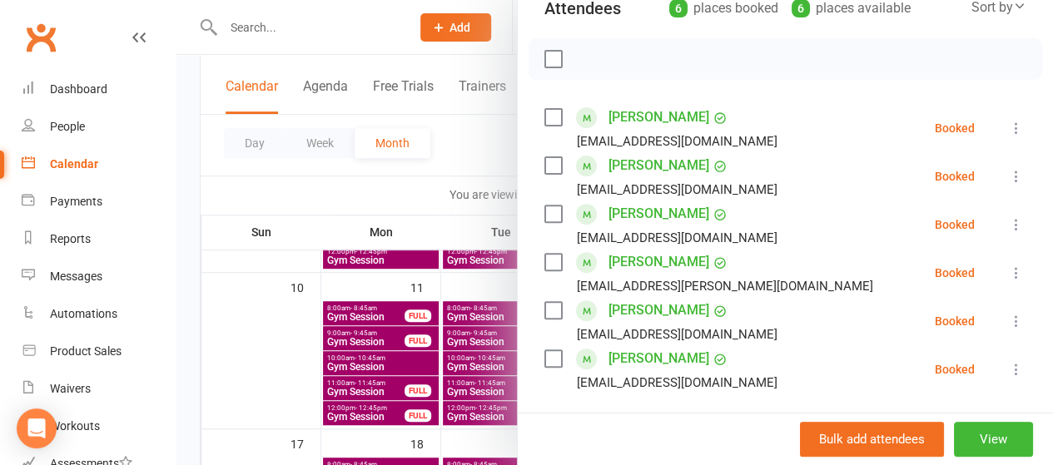
scroll to position [195, 0]
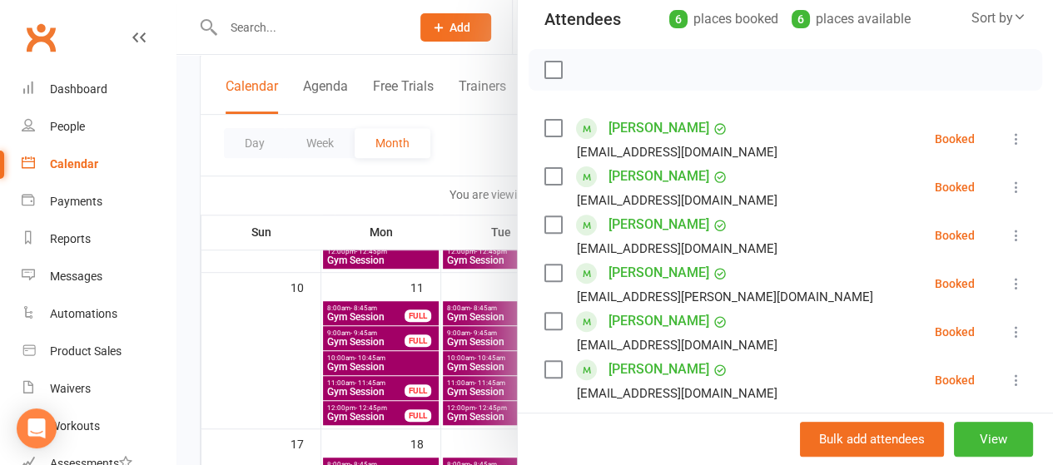
click at [446, 118] on div at bounding box center [614, 232] width 876 height 465
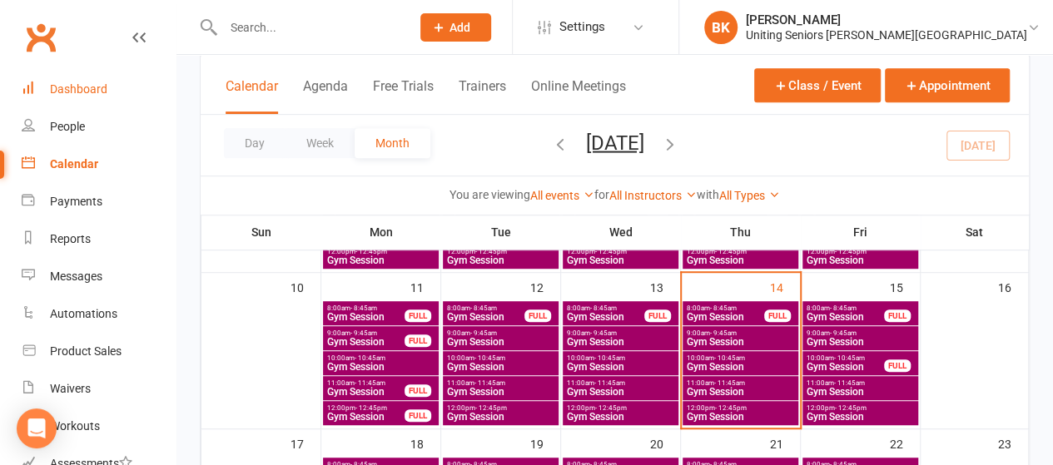
click at [134, 87] on link "Dashboard" at bounding box center [99, 89] width 154 height 37
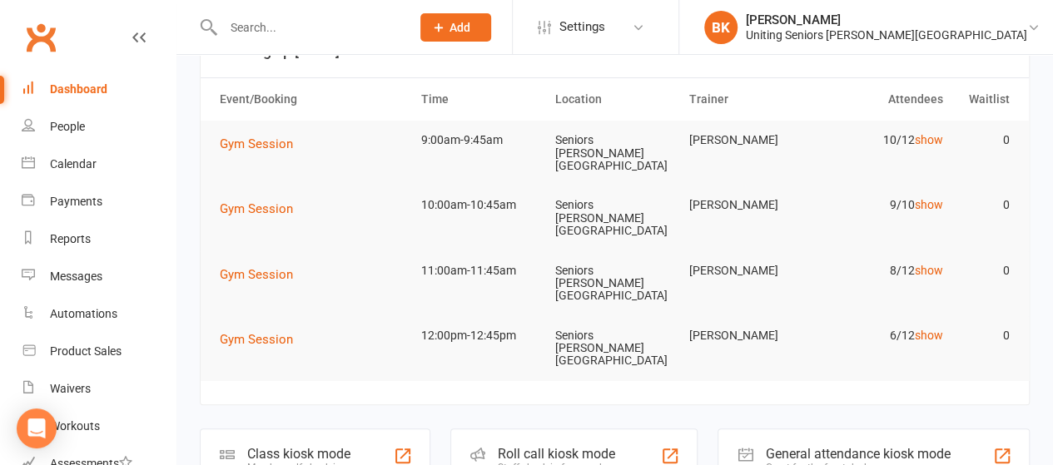
scroll to position [56, 0]
click at [930, 197] on link "show" at bounding box center [928, 203] width 28 height 13
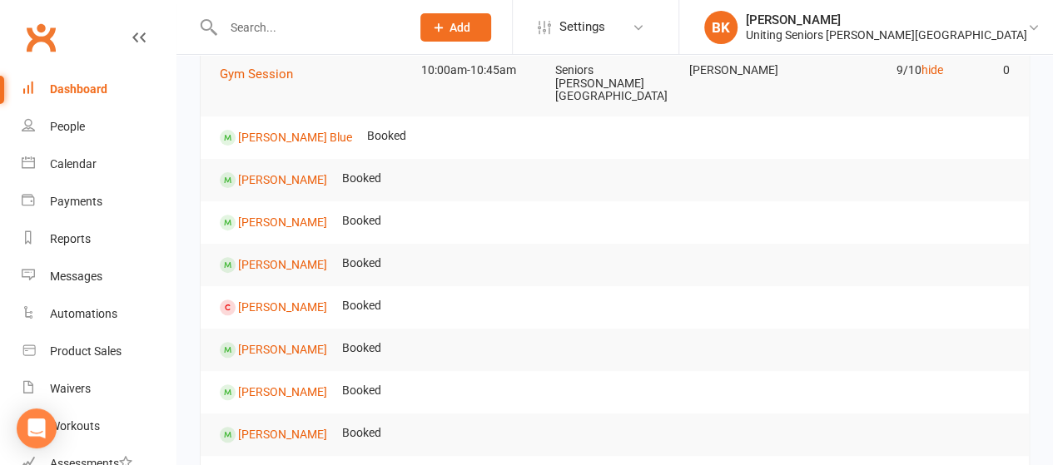
scroll to position [191, 0]
click at [935, 62] on link "hide" at bounding box center [931, 68] width 22 height 13
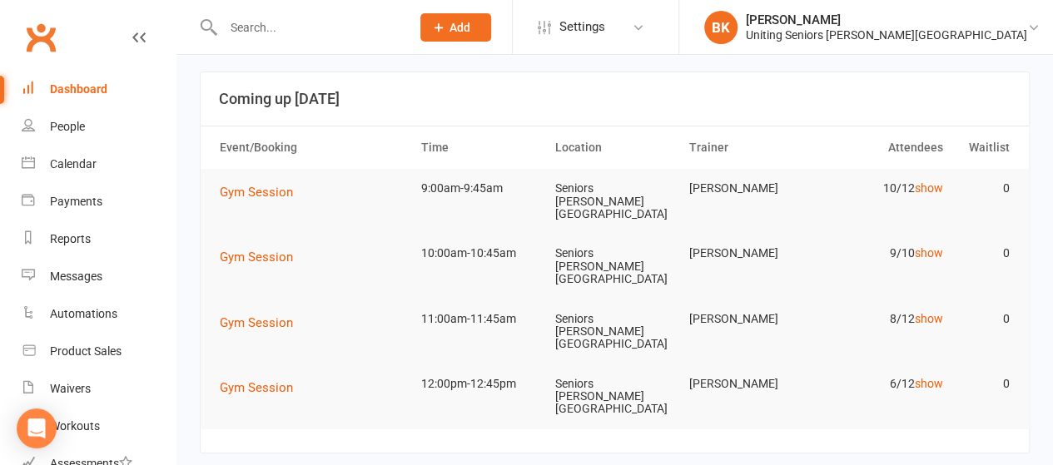
scroll to position [0, 0]
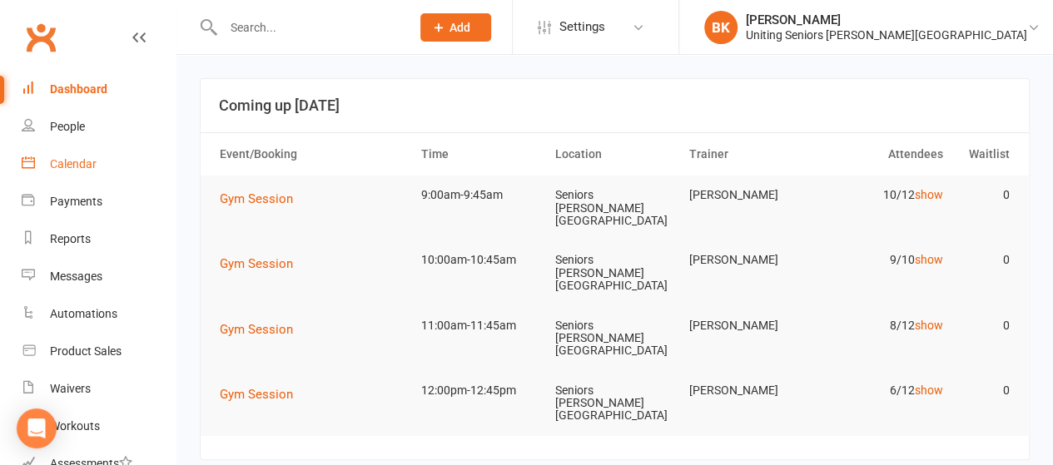
click at [93, 168] on div "Calendar" at bounding box center [73, 163] width 47 height 13
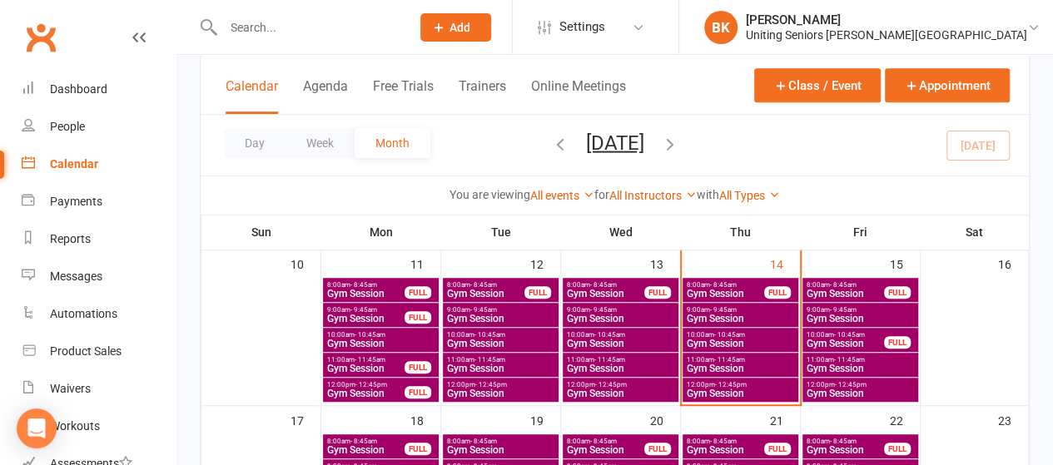
scroll to position [333, 0]
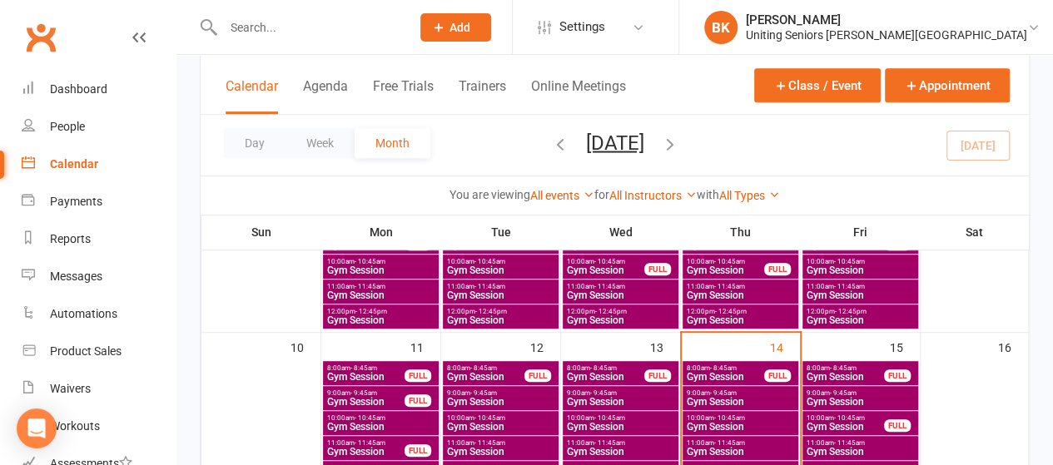
click at [751, 387] on div "9:00am - 9:45am Gym Session" at bounding box center [740, 398] width 116 height 24
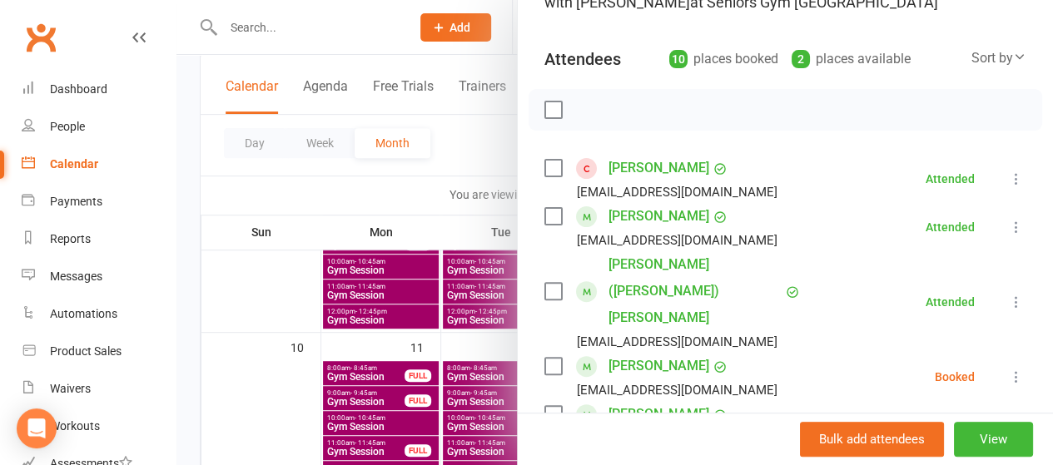
scroll to position [0, 0]
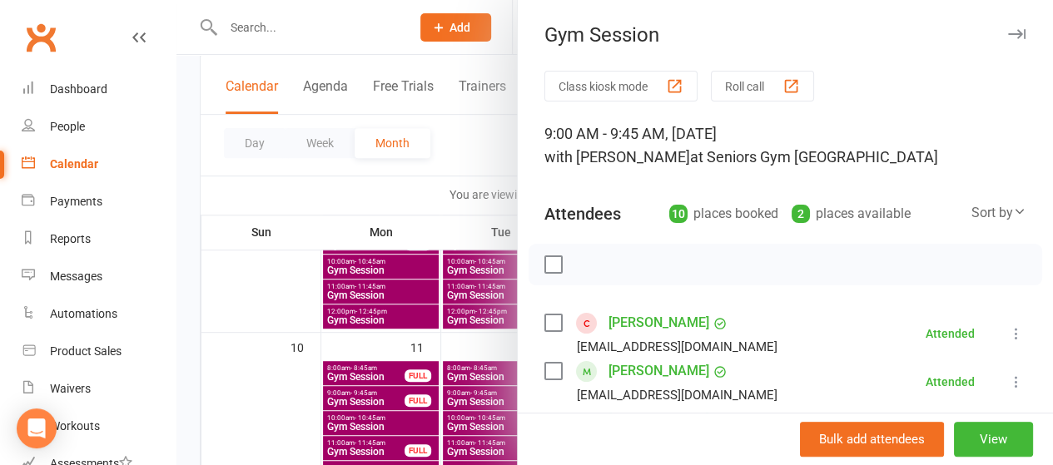
click at [451, 154] on div at bounding box center [614, 232] width 876 height 465
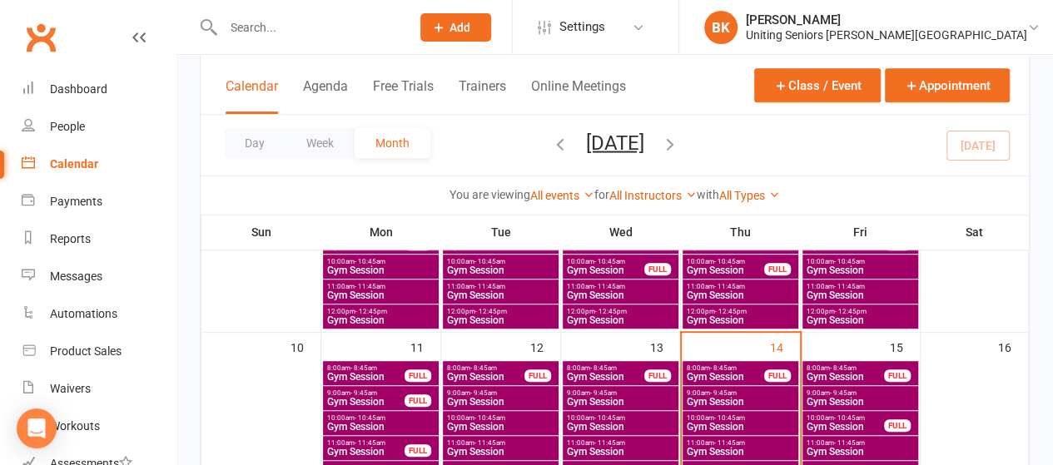
click at [727, 365] on span "- 8:45am" at bounding box center [723, 368] width 27 height 7
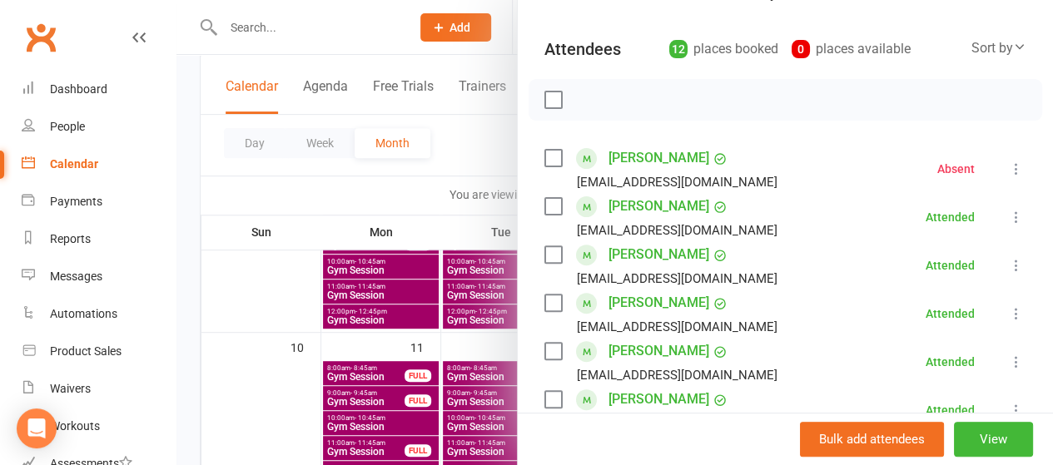
scroll to position [83, 0]
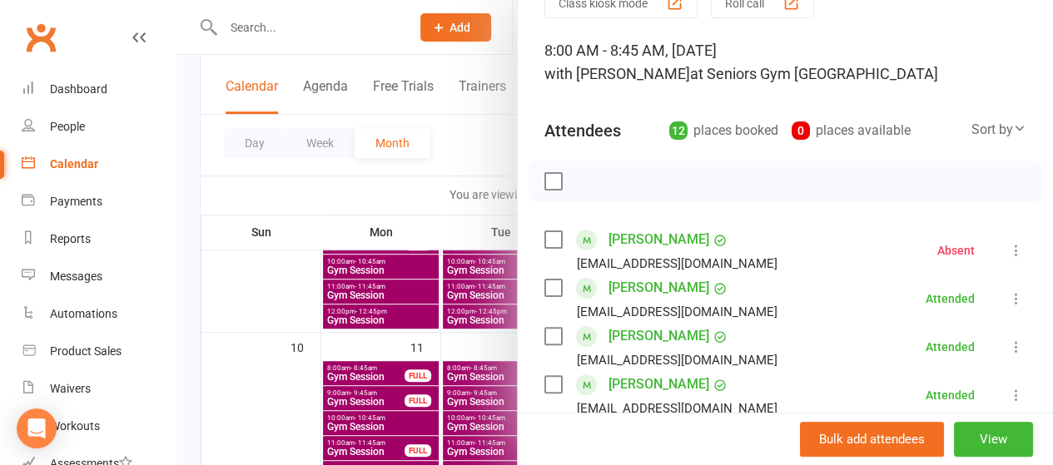
click at [441, 119] on div at bounding box center [614, 232] width 876 height 465
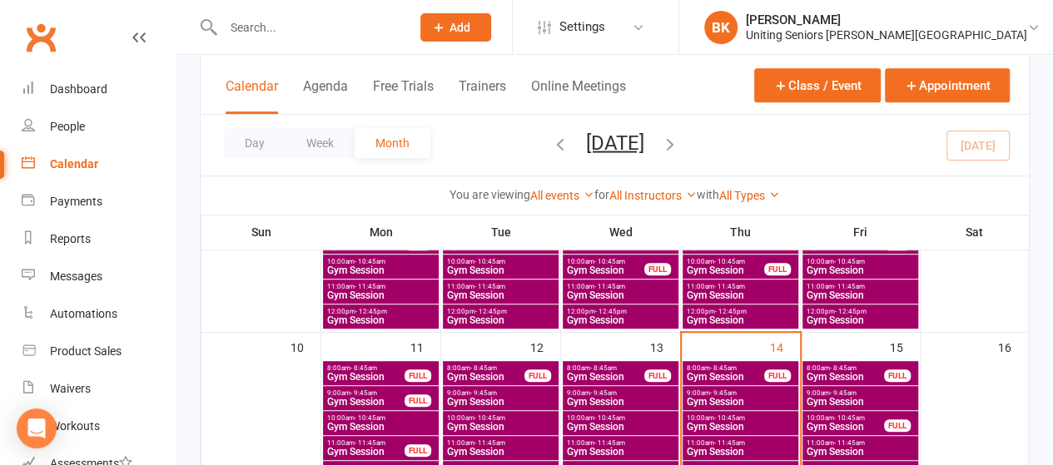
click at [729, 372] on span "Gym Session" at bounding box center [725, 377] width 79 height 10
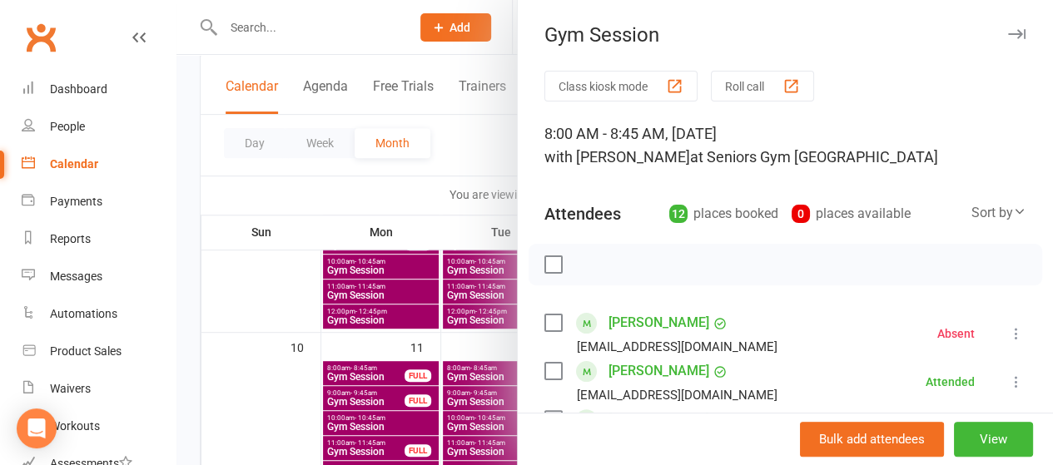
click at [464, 142] on div at bounding box center [614, 232] width 876 height 465
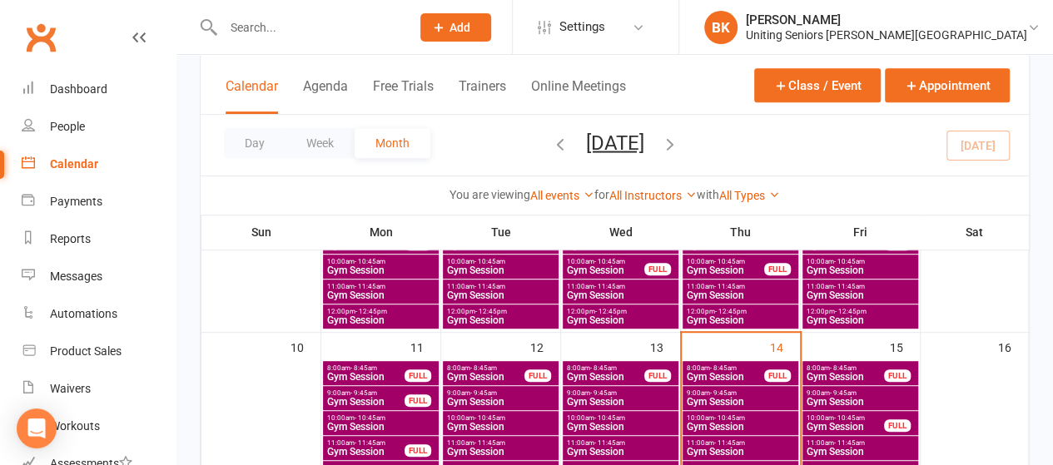
click at [735, 397] on span "Gym Session" at bounding box center [740, 402] width 109 height 10
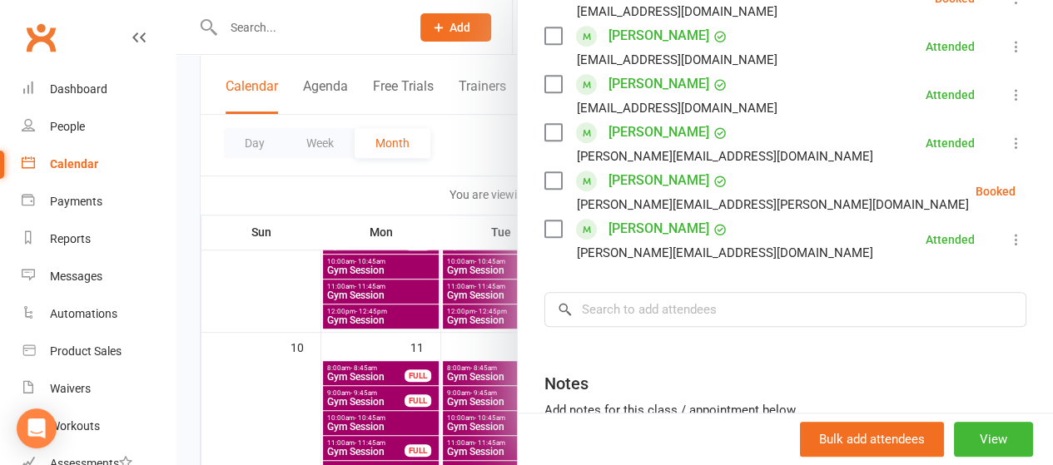
scroll to position [583, 0]
click at [644, 291] on input "search" at bounding box center [785, 308] width 482 height 35
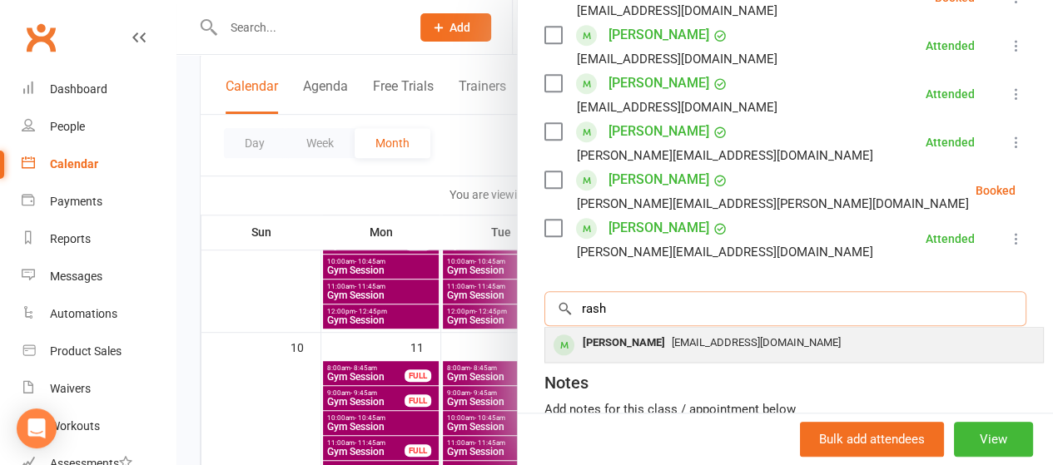
type input "rash"
click at [632, 331] on div "[PERSON_NAME]" at bounding box center [624, 343] width 96 height 24
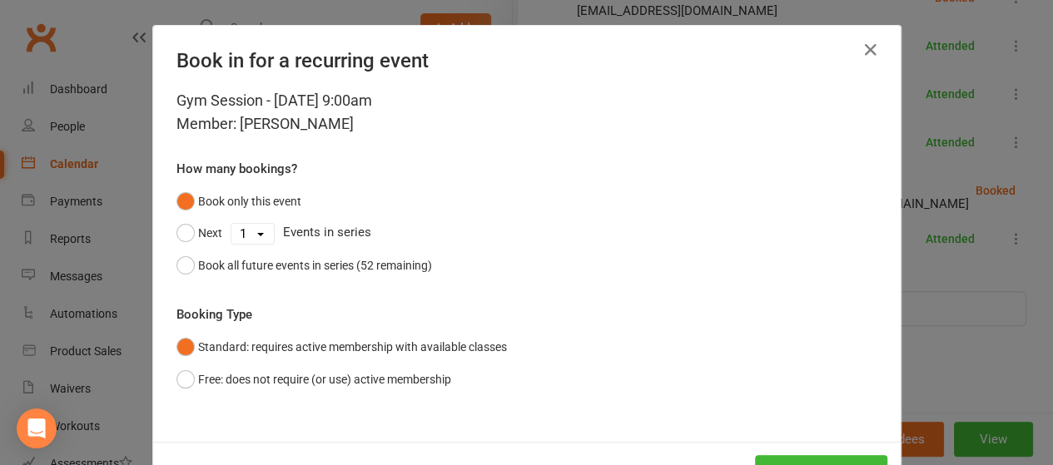
scroll to position [62, 0]
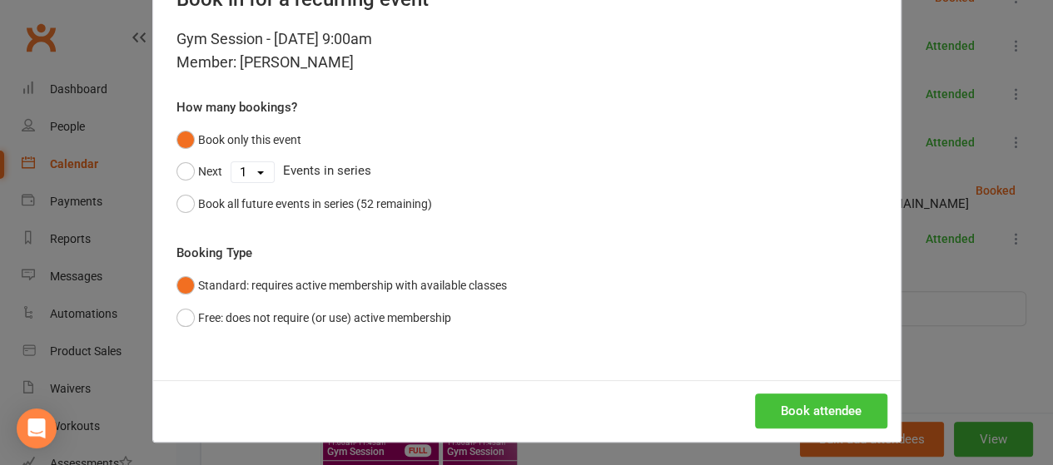
click at [796, 401] on button "Book attendee" at bounding box center [821, 411] width 132 height 35
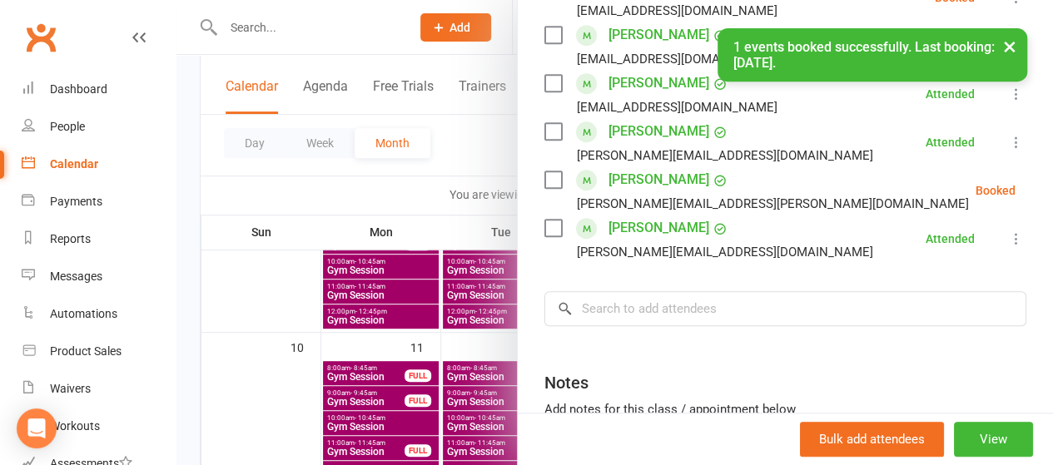
scroll to position [631, 0]
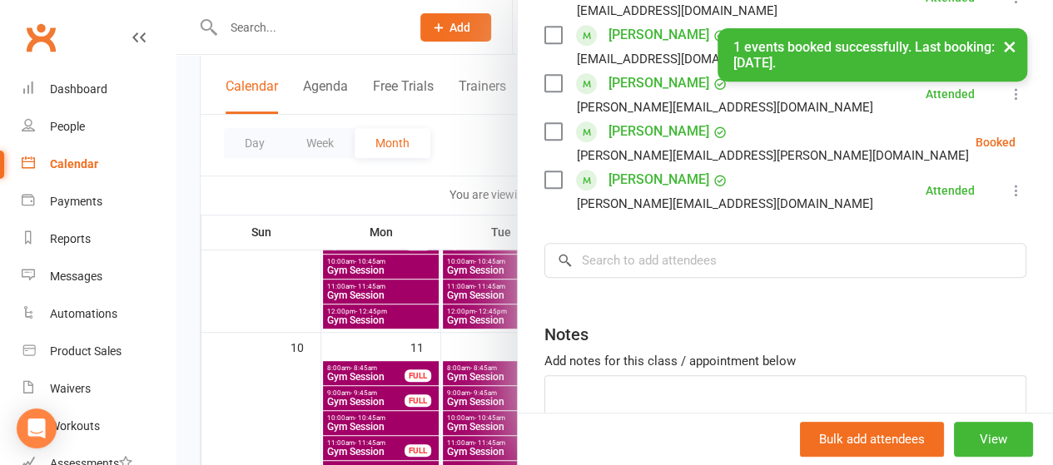
click at [363, 188] on div at bounding box center [614, 232] width 876 height 465
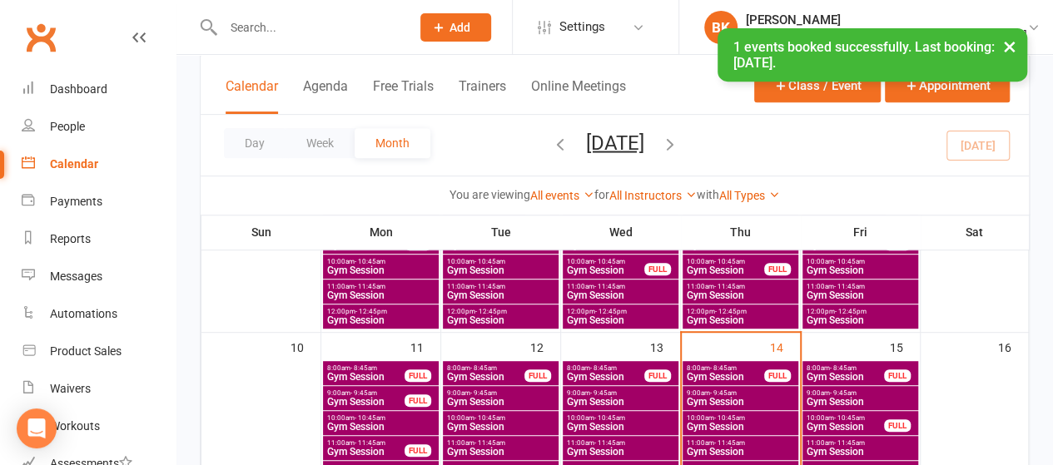
click at [757, 372] on span "Gym Session" at bounding box center [725, 377] width 79 height 10
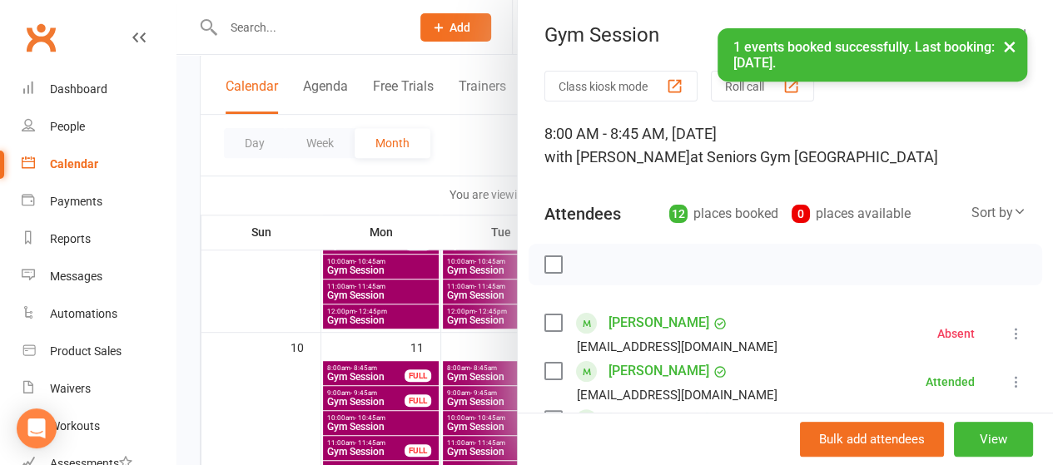
click at [1008, 335] on icon at bounding box center [1016, 333] width 17 height 17
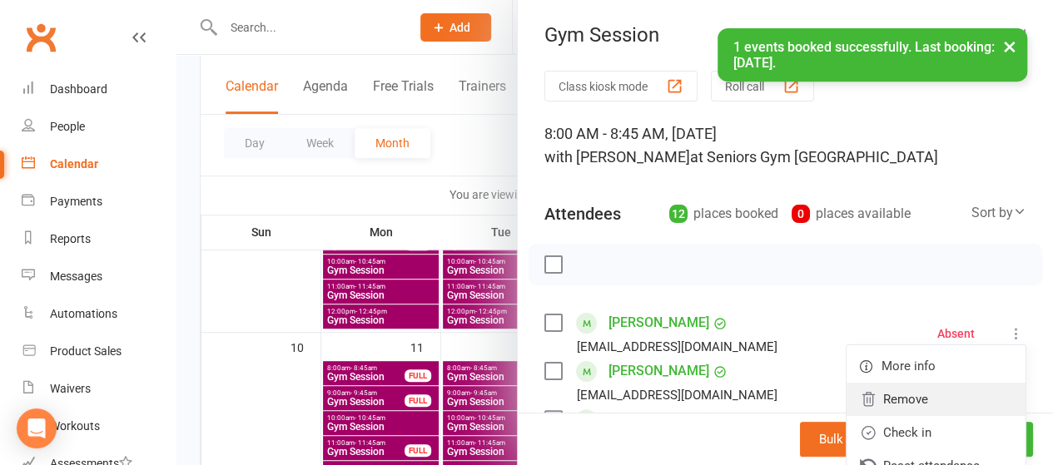
click at [872, 394] on link "Remove" at bounding box center [935, 399] width 179 height 33
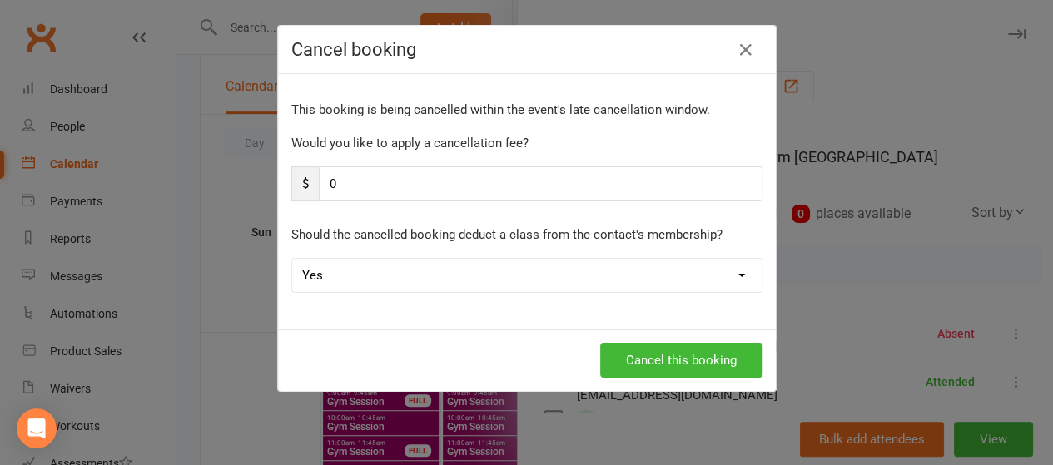
click at [461, 267] on select "Yes No" at bounding box center [526, 275] width 469 height 33
select select "1"
click at [292, 259] on select "Yes No" at bounding box center [526, 275] width 469 height 33
click at [711, 368] on button "Cancel this booking" at bounding box center [681, 360] width 162 height 35
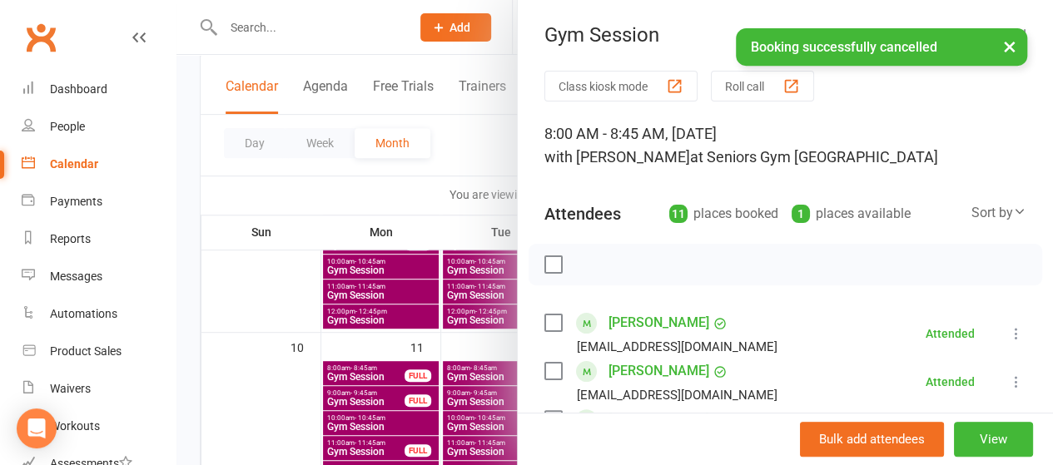
click at [384, 198] on div at bounding box center [614, 232] width 876 height 465
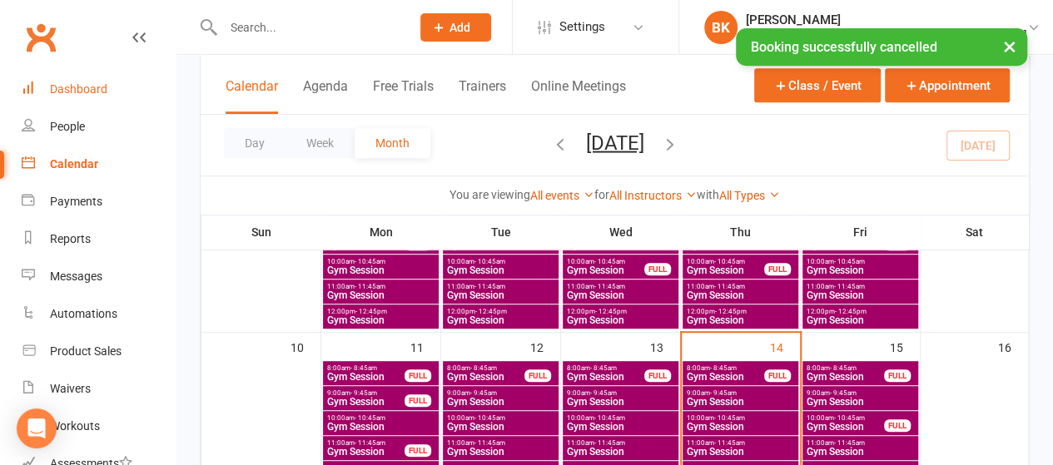
click at [87, 97] on link "Dashboard" at bounding box center [99, 89] width 154 height 37
